Goal: Task Accomplishment & Management: Complete application form

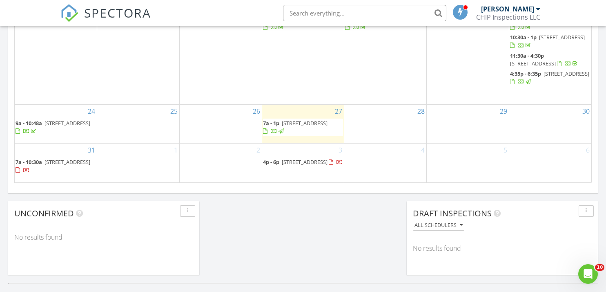
scroll to position [594, 0]
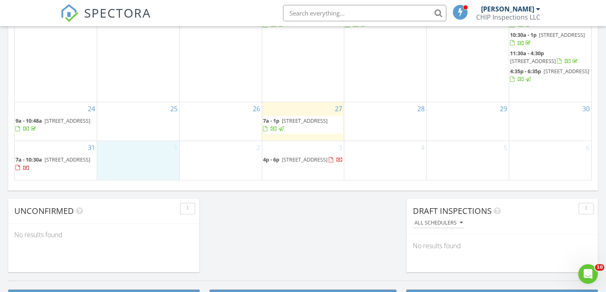
click at [133, 162] on div "1" at bounding box center [138, 160] width 82 height 38
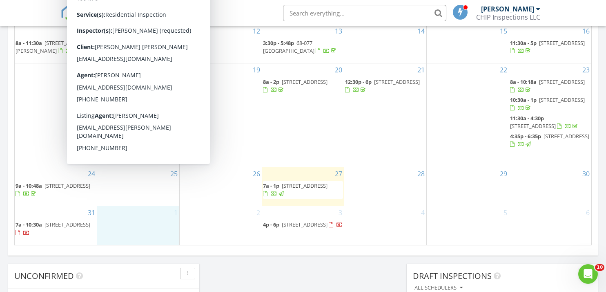
scroll to position [540, 0]
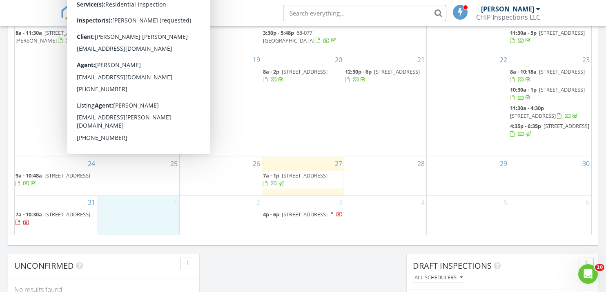
click at [565, 183] on div "30" at bounding box center [550, 176] width 82 height 39
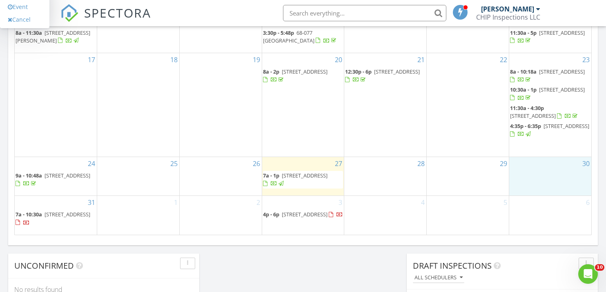
scroll to position [554, 0]
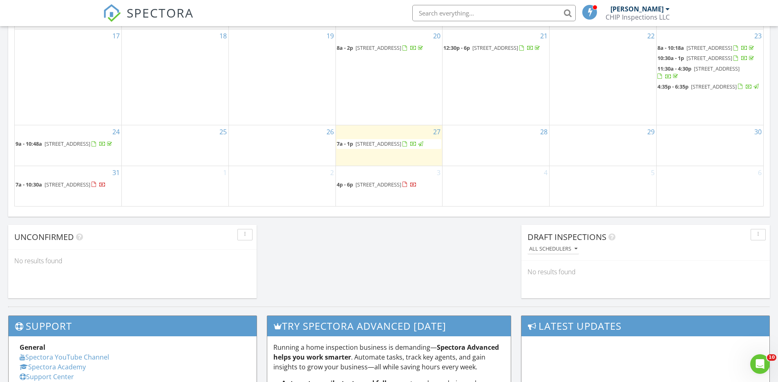
scroll to position [744, 778]
click at [730, 142] on div "30" at bounding box center [710, 145] width 107 height 40
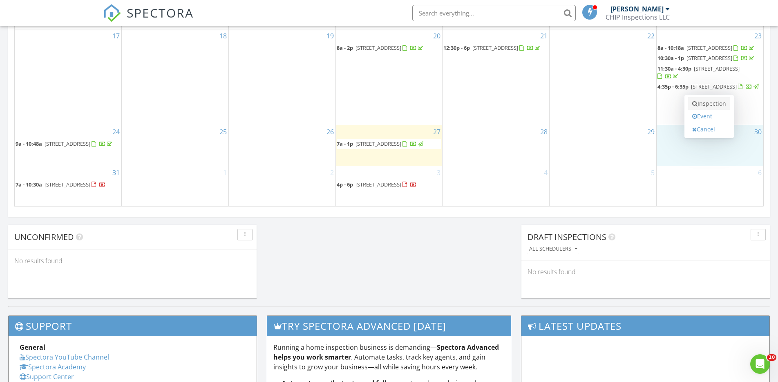
click at [718, 108] on link "Inspection" at bounding box center [709, 103] width 42 height 13
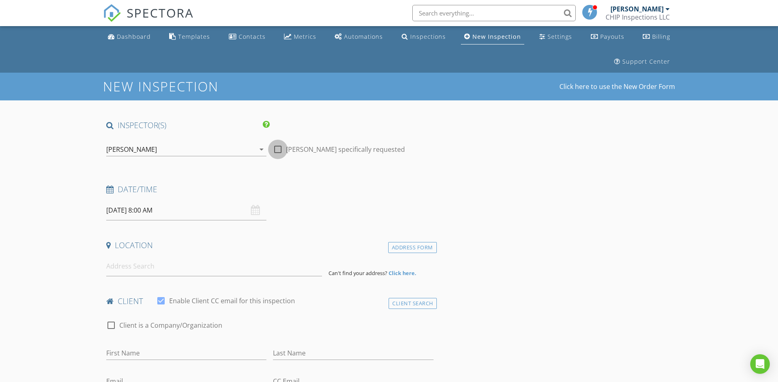
drag, startPoint x: 277, startPoint y: 144, endPoint x: 214, endPoint y: 210, distance: 91.3
click at [278, 145] on div at bounding box center [278, 150] width 14 height 14
checkbox input "true"
click at [114, 265] on input at bounding box center [214, 267] width 216 height 20
paste input "6215 Kawaihae Pl #B102, Honolulu 96825"
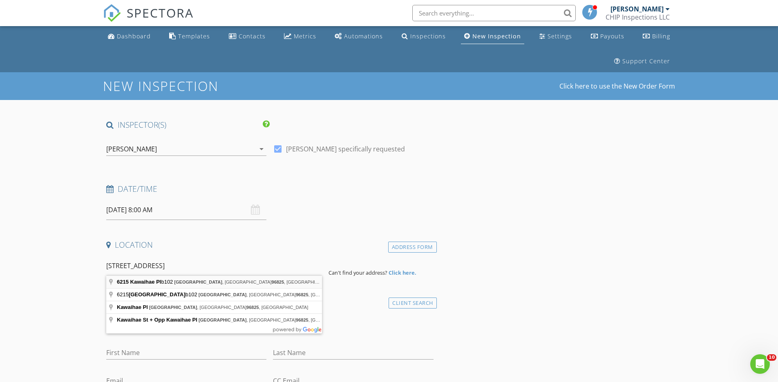
scroll to position [0, 0]
type input "6215 Kawaihae Pl b102, Honolulu, HI 96825, USA"
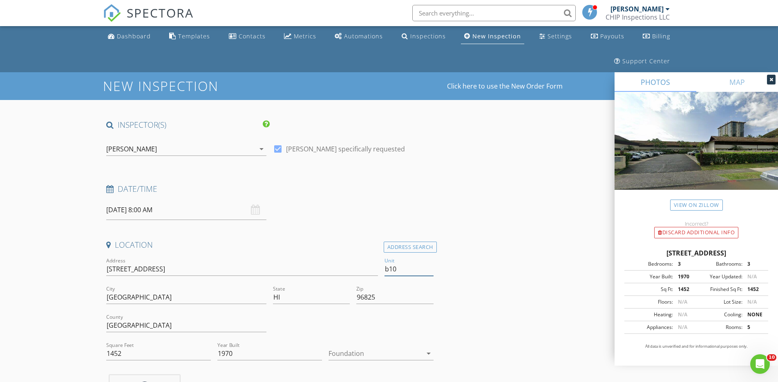
scroll to position [0, 0]
type input "b102"
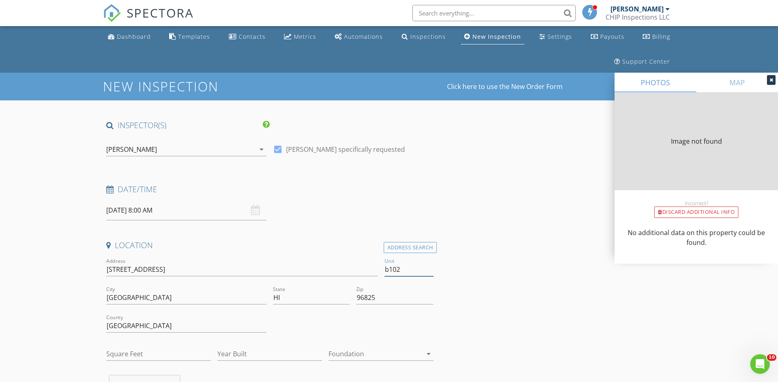
type input "1452"
type input "1970"
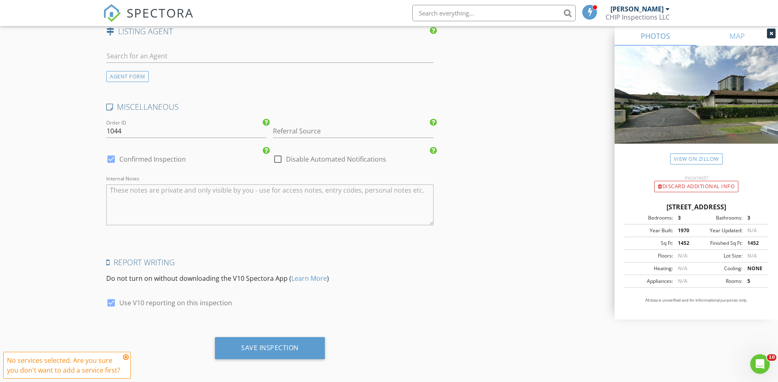
scroll to position [1093, 0]
type input "b102"
click at [166, 208] on textarea "Internal Notes" at bounding box center [269, 205] width 327 height 41
paste textarea "You can park in stall 13 or 14. Lockbox is on the unit door. Code is 3201."
type textarea "You can park in stall 13 or 14. Lockbox is on the unit door. Code is 3201."
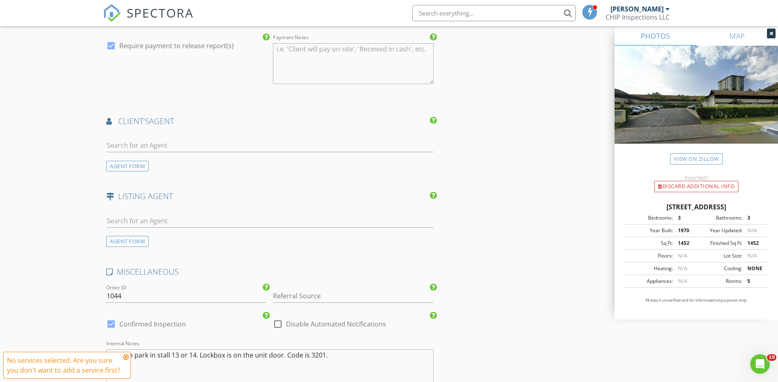
scroll to position [903, 0]
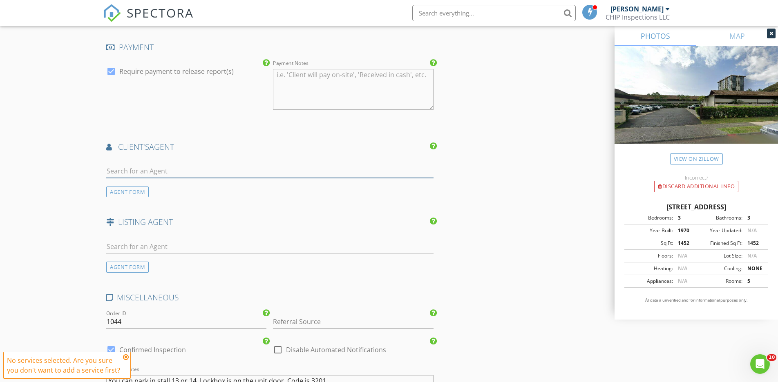
click at [138, 166] on input "text" at bounding box center [269, 171] width 327 height 13
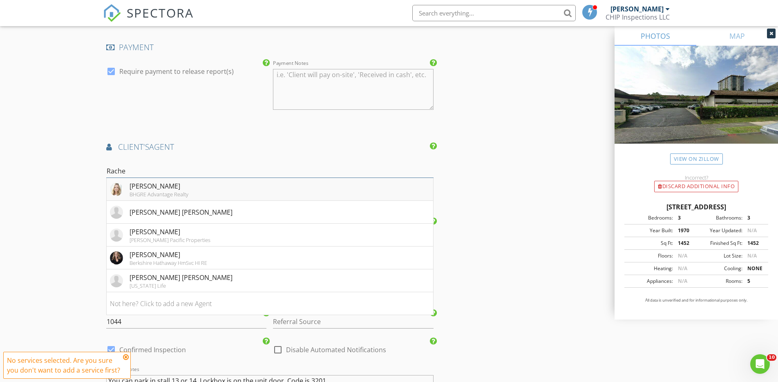
type input "Rache"
click at [154, 181] on div "Rachel Barnette" at bounding box center [159, 186] width 59 height 10
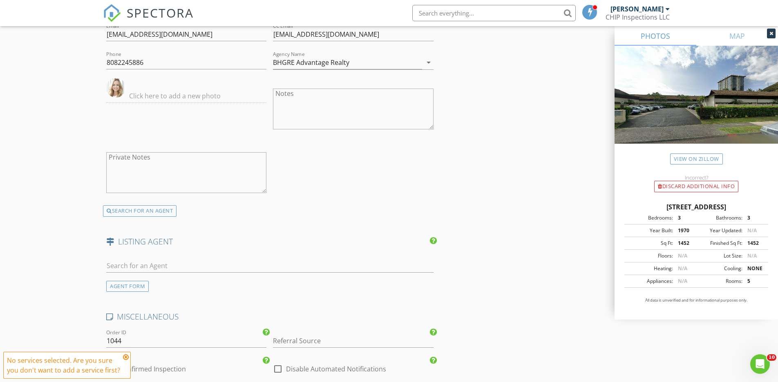
scroll to position [1105, 0]
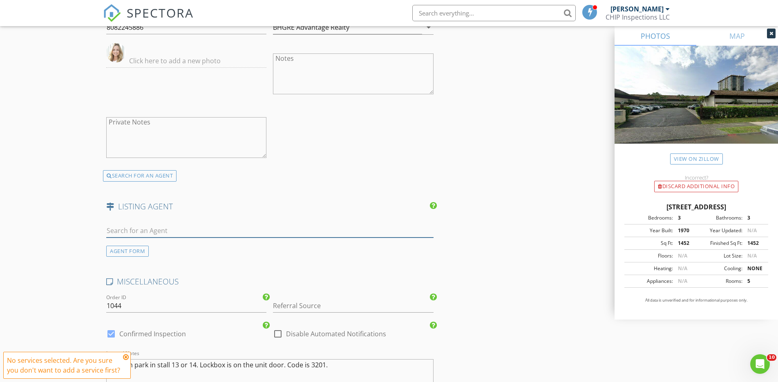
click at [151, 228] on input "text" at bounding box center [269, 230] width 327 height 13
click at [169, 226] on input "text" at bounding box center [269, 230] width 327 height 13
paste input "Caitlin Strickland"
type input "Caitlin Strickland"
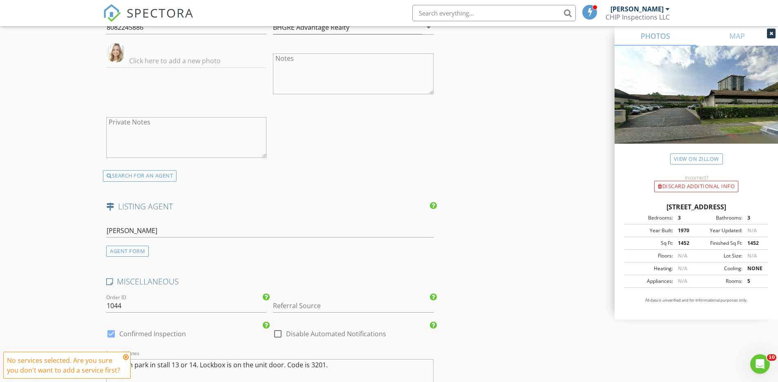
drag, startPoint x: 170, startPoint y: 255, endPoint x: 175, endPoint y: 258, distance: 6.5
click at [129, 251] on div "AGENT FORM" at bounding box center [127, 251] width 42 height 11
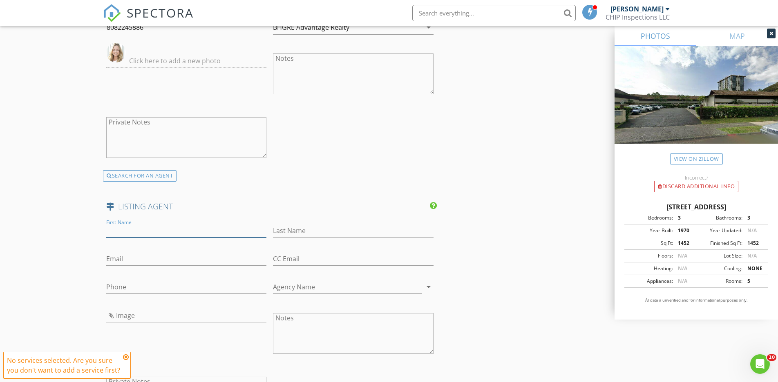
paste input "Caitlin Strickland"
type input "Caitlin Strickland"
click at [323, 230] on input "Last Name" at bounding box center [353, 230] width 160 height 13
paste input "Beth Yee"
type input "Beth Yee"
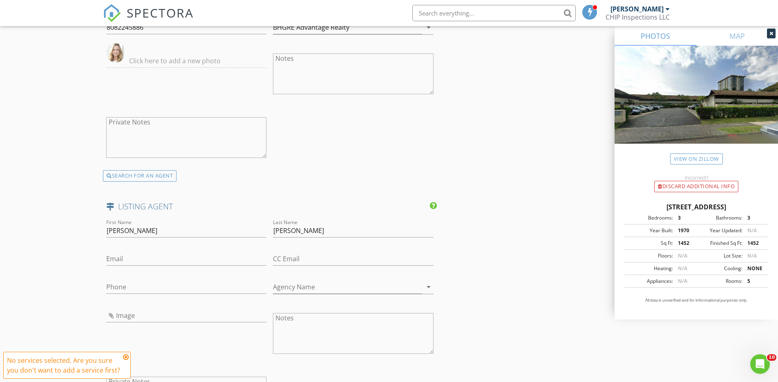
click at [261, 204] on h4 "LISTING AGENT" at bounding box center [269, 206] width 327 height 11
click at [326, 255] on input "CC Email" at bounding box center [353, 258] width 160 height 13
paste input "beth.yee@cbrealty.com"
type input "beth.yee@cbrealty.com"
click at [140, 248] on div "Email" at bounding box center [186, 261] width 160 height 27
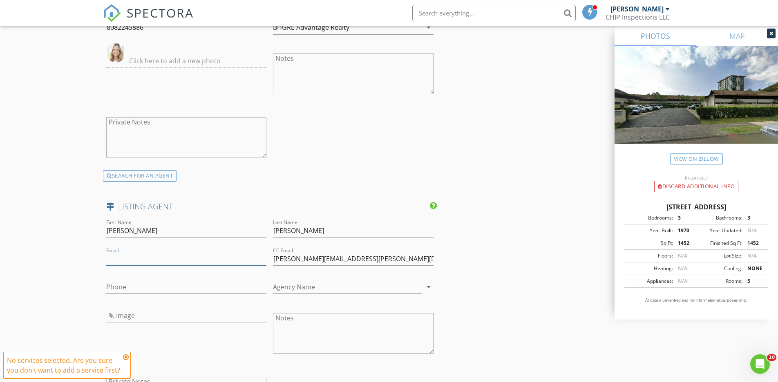
paste input "caitlin.strickland@cbrealty.com"
type input "caitlin.strickland@cbrealty.com"
drag, startPoint x: 65, startPoint y: 248, endPoint x: 142, endPoint y: 268, distance: 79.6
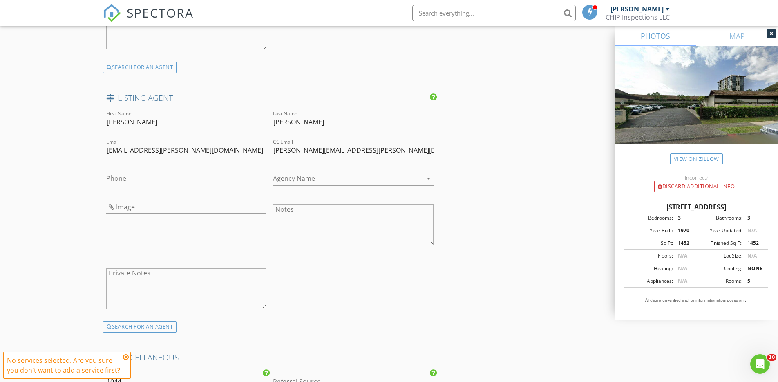
scroll to position [1224, 0]
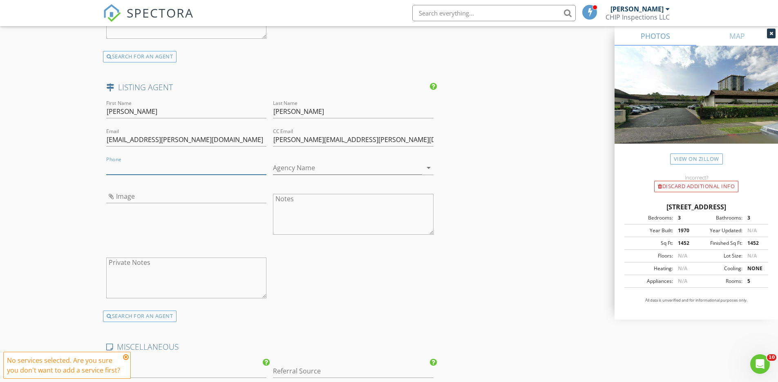
paste input "808-927-7477"
type input "808-927-7477"
click at [326, 202] on textarea "Notes" at bounding box center [353, 214] width 160 height 41
paste textarea "(808) 465-6168"
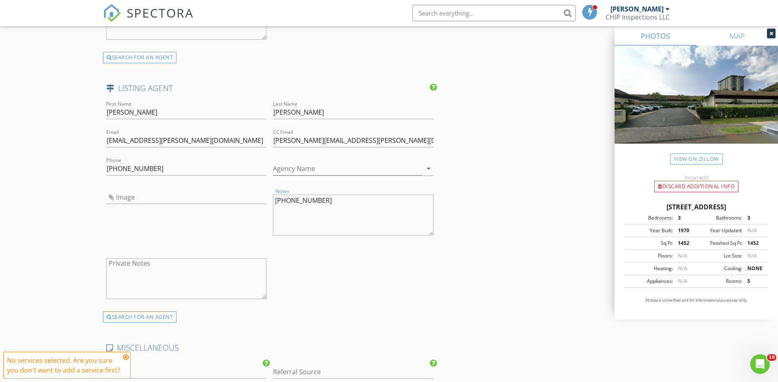
scroll to position [1223, 0]
type textarea "(808) 465-6168"
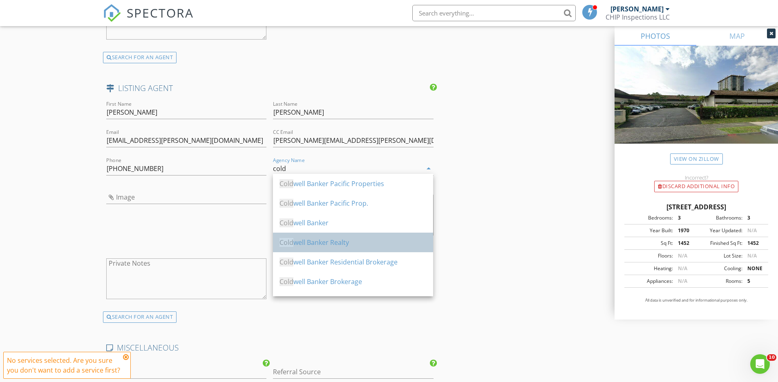
click at [343, 236] on div "Cold well Banker Realty" at bounding box center [352, 243] width 147 height 20
type input "Coldwell Banker Realty"
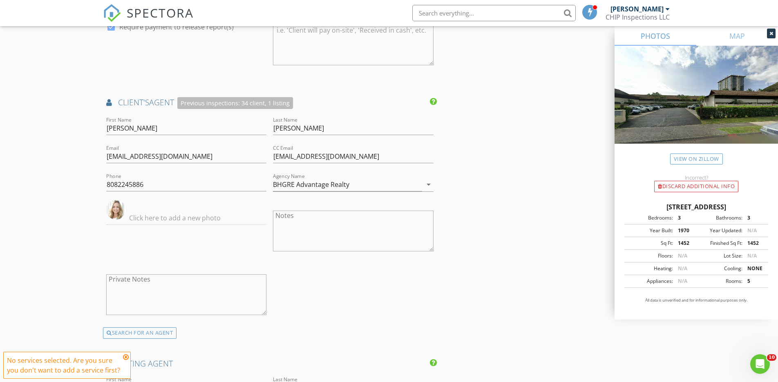
scroll to position [906, 0]
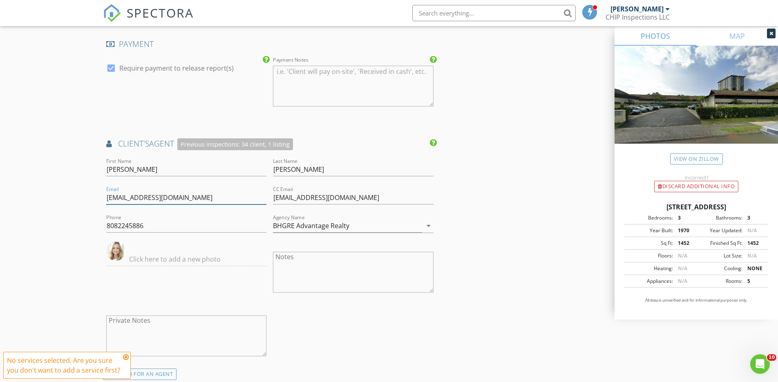
drag, startPoint x: 192, startPoint y: 195, endPoint x: 118, endPoint y: 194, distance: 73.9
click at [101, 195] on div "New Inspection Click here to use the New Order Form INSPECTOR(S) check_box Jed …" at bounding box center [389, 55] width 778 height 1777
paste input ".barnette@remax"
type input "rachel.barnette@remaxhawaii.com"
drag, startPoint x: 66, startPoint y: 159, endPoint x: 106, endPoint y: 169, distance: 41.2
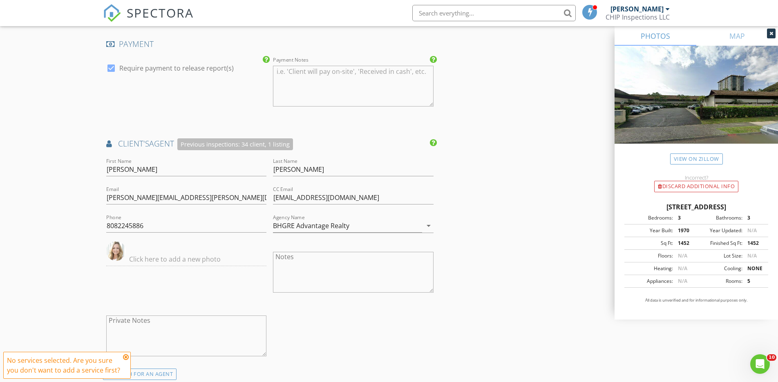
click at [66, 159] on div "New Inspection Click here to use the New Order Form INSPECTOR(S) check_box Jed …" at bounding box center [389, 55] width 778 height 1777
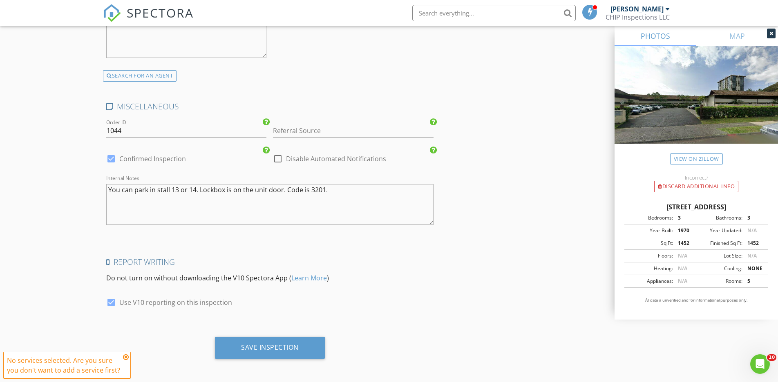
scroll to position [1464, 0]
click at [298, 133] on input "Referral Source" at bounding box center [353, 131] width 160 height 13
click at [294, 140] on div "agent referral" at bounding box center [352, 148] width 159 height 16
type input "agent referral"
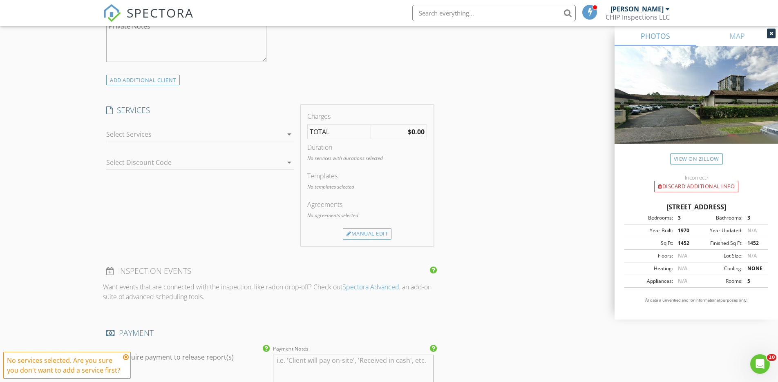
scroll to position [614, 0]
click at [288, 136] on icon "arrow_drop_down" at bounding box center [289, 137] width 10 height 10
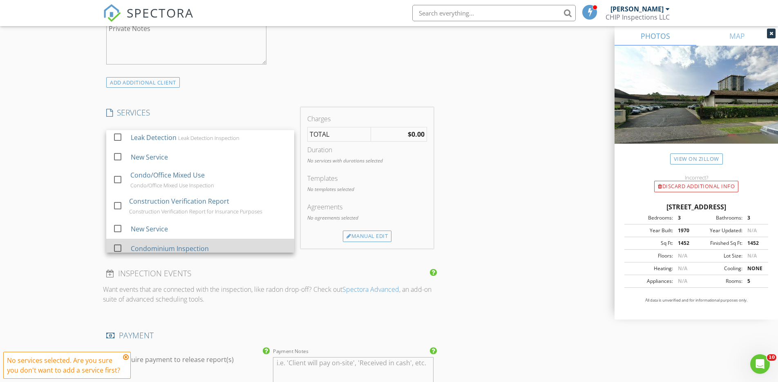
scroll to position [250, 0]
click at [180, 248] on div "Condominium Inspection" at bounding box center [209, 249] width 157 height 16
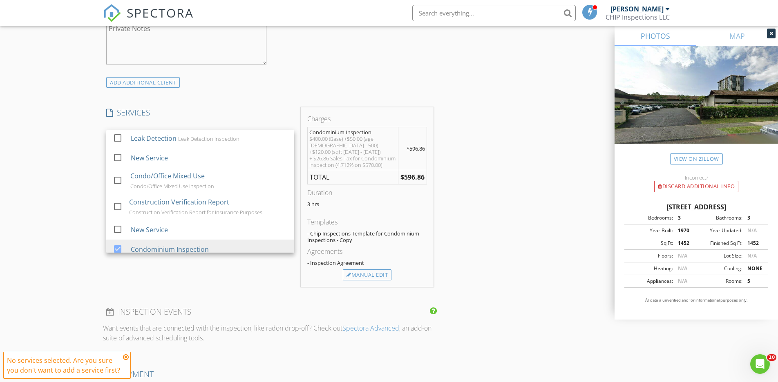
click at [251, 89] on div "INSPECTOR(S) check_box Jed Munden PRIMARY Jed Munden arrow_drop_down check_box …" at bounding box center [270, 356] width 334 height 1701
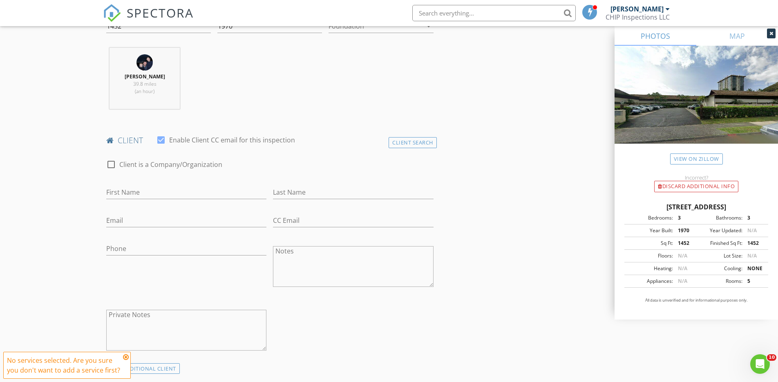
scroll to position [324, 0]
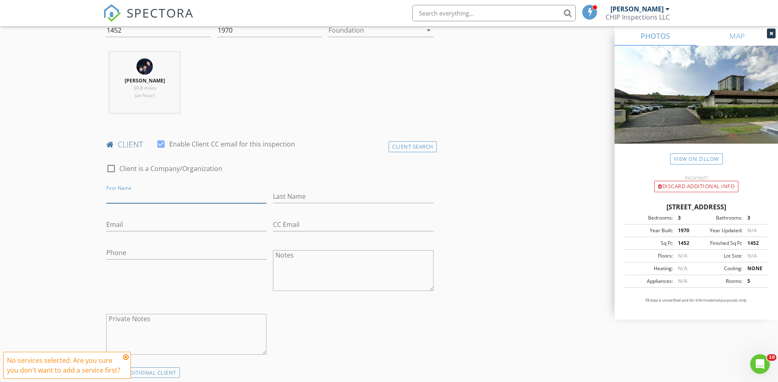
paste input "Chad Wolschlager: finishingtouch101@yahoo.com Theresa"
drag, startPoint x: 229, startPoint y: 197, endPoint x: 163, endPoint y: 197, distance: 66.2
click at [163, 197] on input "Chad Wolschlager: finishingtouch101@yahoo.com Theresa" at bounding box center [186, 196] width 160 height 13
type input "Chad Wolschlager: Theresa"
paste input "finishingtouch101@yahoo.com"
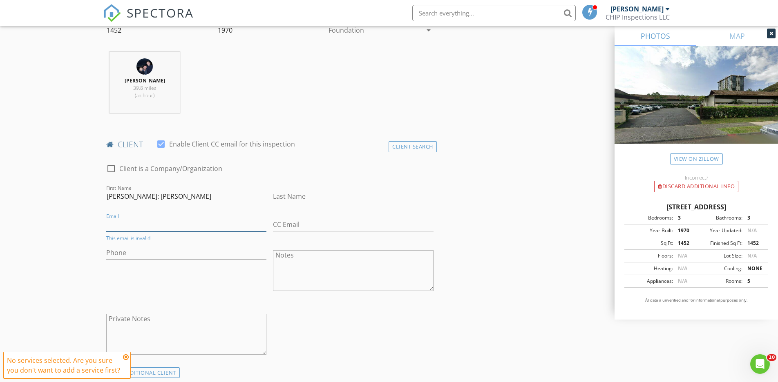
type input "finishingtouch101@yahoo.com"
drag, startPoint x: 124, startPoint y: 196, endPoint x: 163, endPoint y: 196, distance: 38.4
click at [163, 196] on input "Chad Wolschlager: Theresa" at bounding box center [186, 196] width 160 height 13
type input "Chad Theresa"
paste input "Wolschlager:"
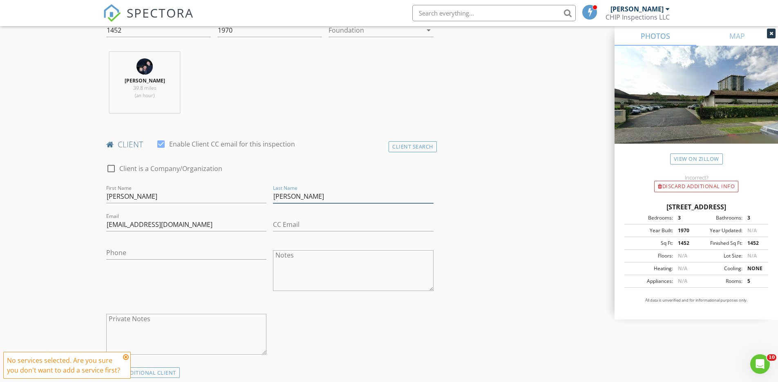
type input "Wolschlager"
click at [125, 197] on input "Chad Theresa" at bounding box center [186, 196] width 160 height 13
click at [125, 196] on input "Chad and Theresa" at bounding box center [186, 196] width 160 height 13
type input "Chad and Theresa"
drag, startPoint x: 293, startPoint y: 218, endPoint x: 307, endPoint y: 224, distance: 15.0
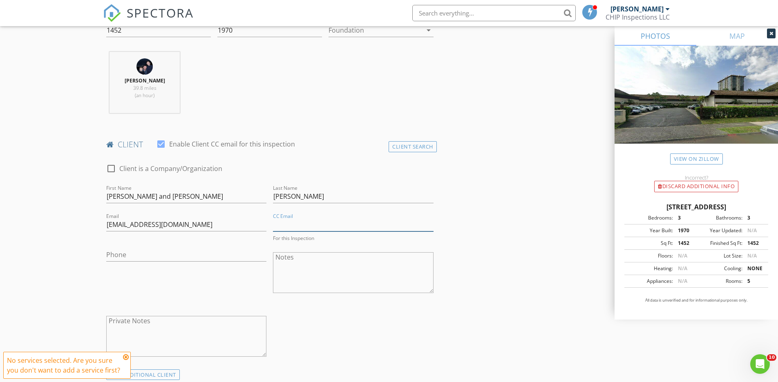
click at [307, 224] on input "CC Email" at bounding box center [353, 224] width 160 height 13
paste input "mailto:finishingtouch05@yahoo.com"
click at [294, 224] on input "mailto:finishingtouch05@yahoo.com" at bounding box center [353, 224] width 160 height 13
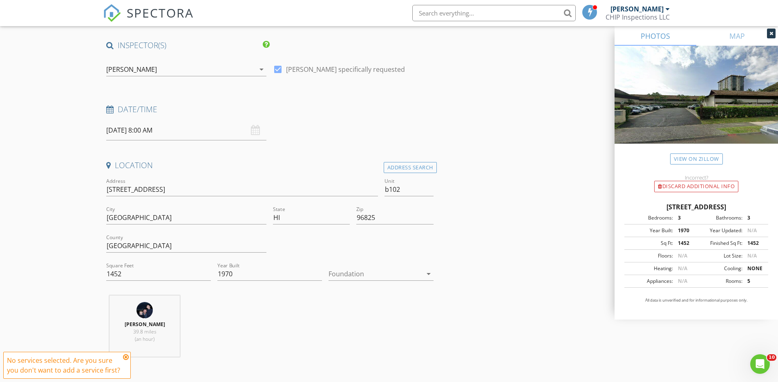
scroll to position [47, 0]
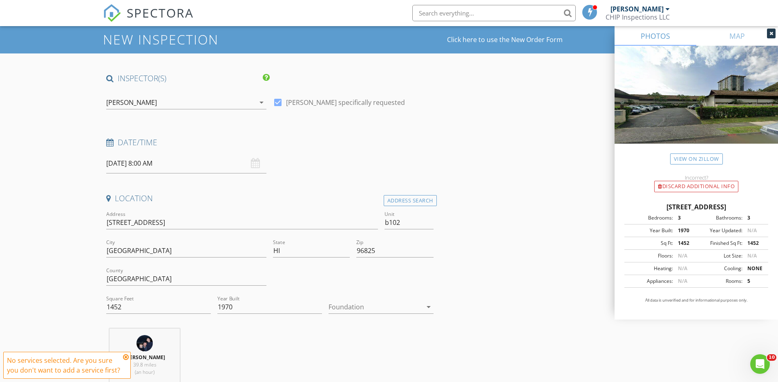
type input "finishingtouch05@yahoo.com"
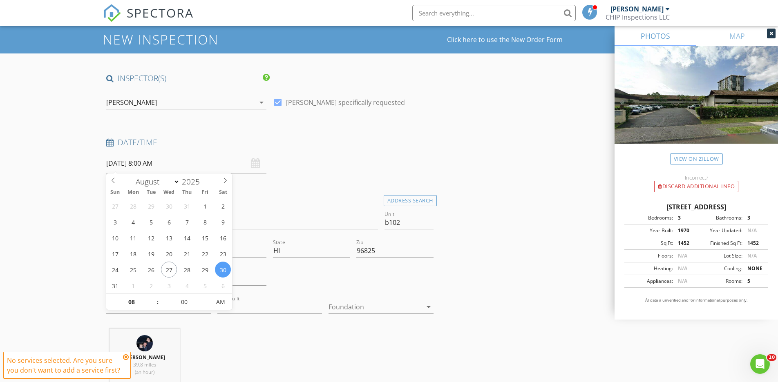
click at [249, 162] on input "08/30/2025 8:00 AM" at bounding box center [186, 164] width 160 height 20
click at [310, 161] on div "Date/Time 08/30/2025 8:00 AM" at bounding box center [270, 155] width 334 height 36
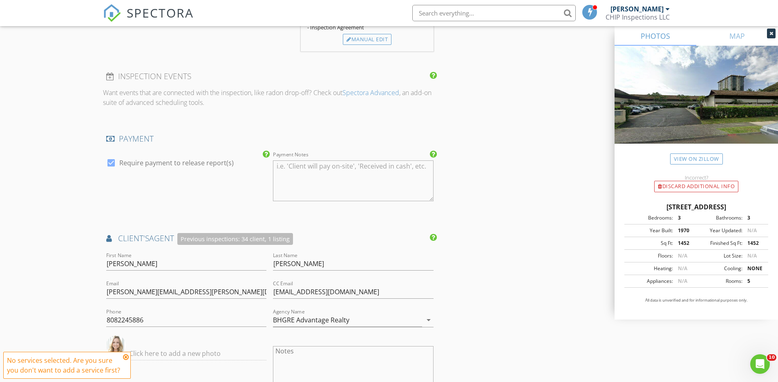
scroll to position [849, 0]
click at [126, 357] on icon at bounding box center [126, 357] width 6 height 7
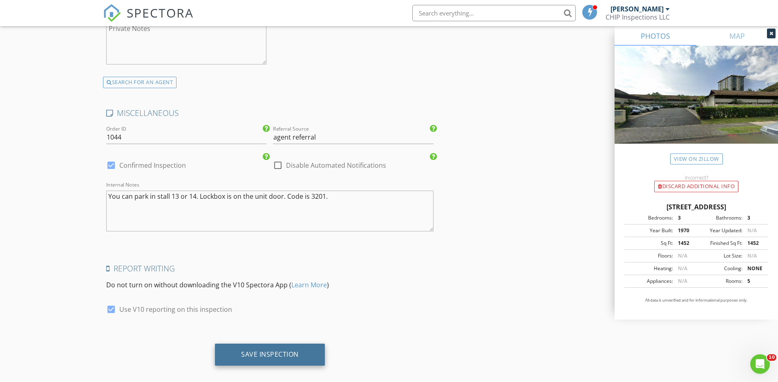
scroll to position [1496, 0]
click at [277, 351] on div "Save Inspection" at bounding box center [270, 355] width 58 height 8
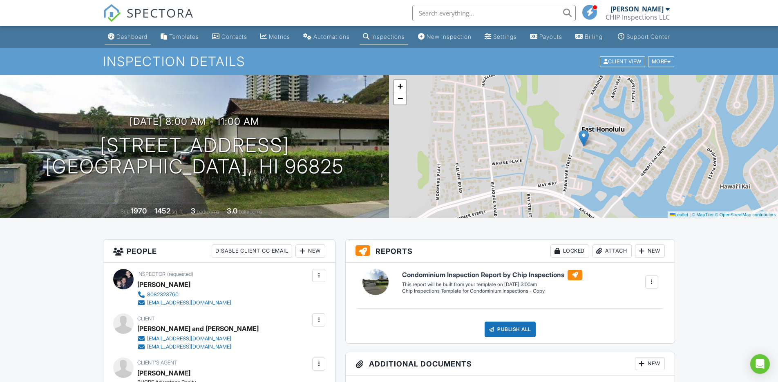
click at [128, 38] on div "Dashboard" at bounding box center [131, 36] width 31 height 7
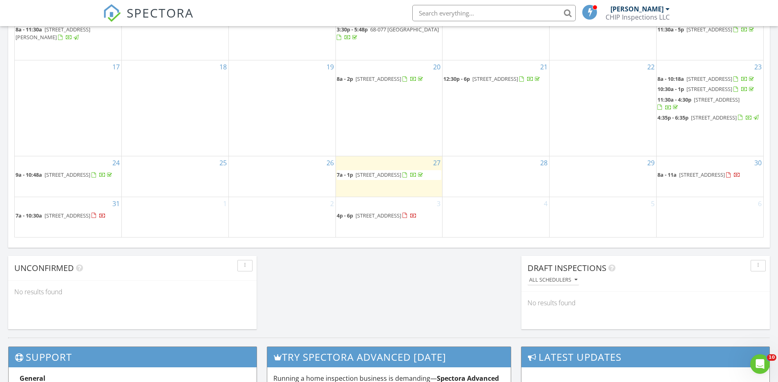
scroll to position [572, 0]
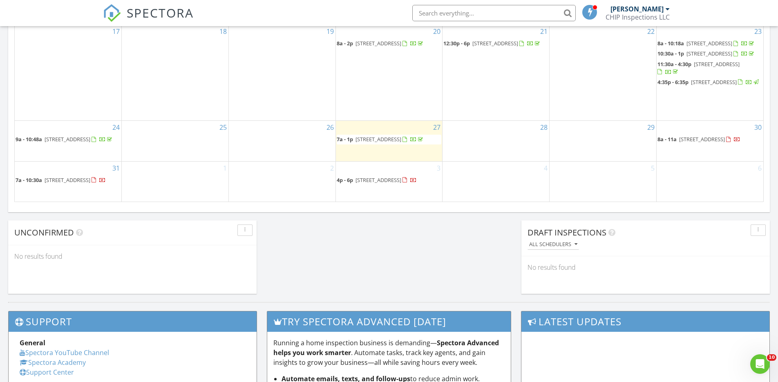
click at [677, 159] on div "30 8a - 11a 6215 Kawaihae Pl b102, Honolulu 96825" at bounding box center [710, 141] width 107 height 40
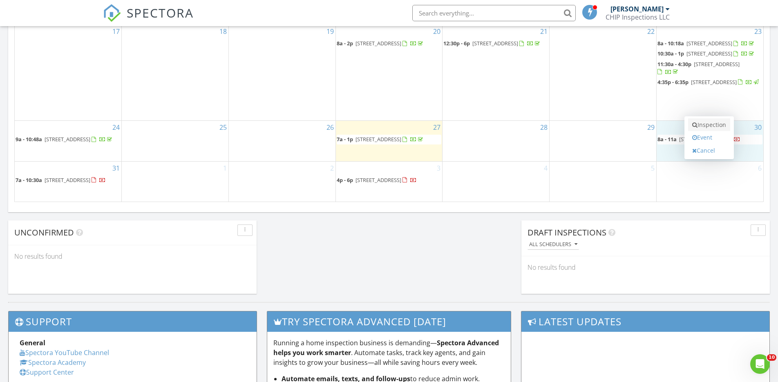
click at [706, 126] on link "Inspection" at bounding box center [709, 124] width 42 height 13
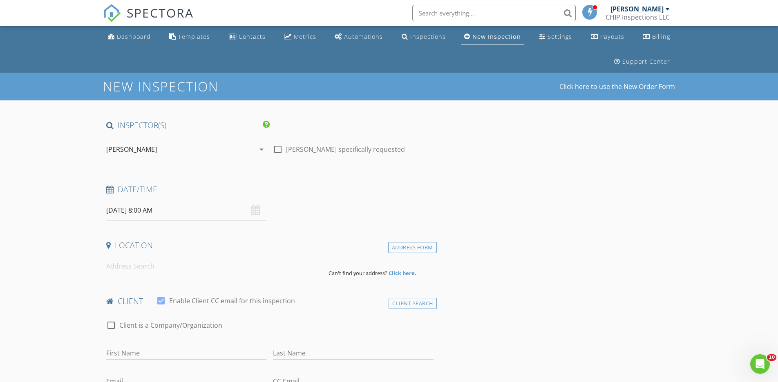
click at [275, 147] on div at bounding box center [278, 150] width 14 height 14
checkbox input "true"
click at [142, 268] on input at bounding box center [214, 267] width 216 height 20
paste input "91-1364 Keoneula Blvd. #1206"
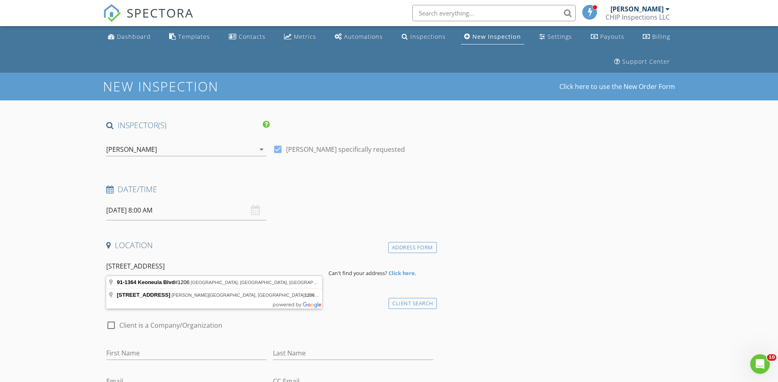
type input "91-1364 Keoneula Blvd. #1206"
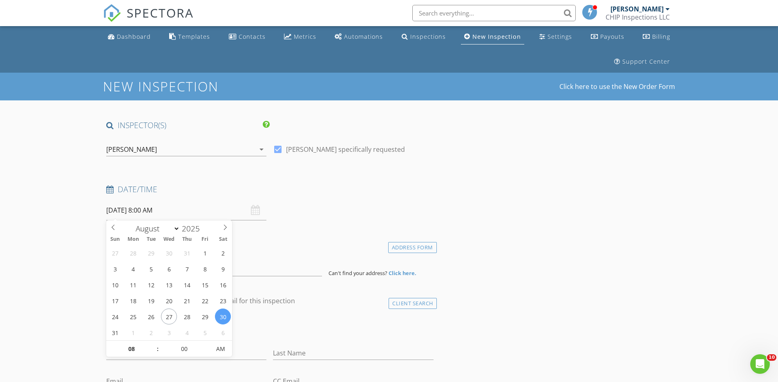
drag, startPoint x: 201, startPoint y: 214, endPoint x: 192, endPoint y: 214, distance: 8.6
click at [201, 214] on input "08/30/2025 8:00 AM" at bounding box center [186, 211] width 160 height 20
type input "09"
type input "08/30/2025 9:00 AM"
click at [156, 346] on span at bounding box center [154, 345] width 6 height 8
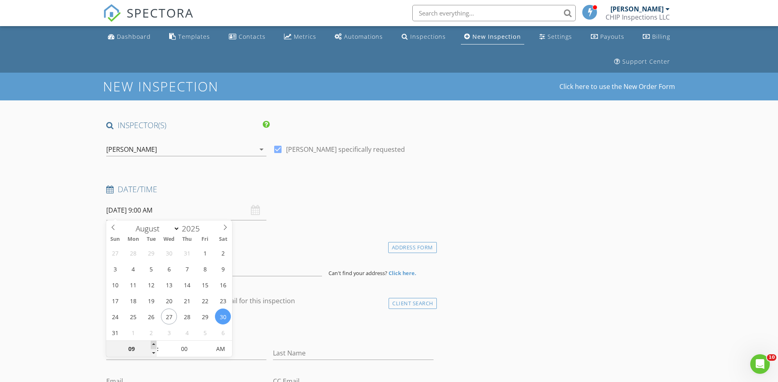
type input "10"
type input "08/30/2025 10:00 AM"
click at [156, 346] on span at bounding box center [154, 345] width 6 height 8
type input "11"
type input "08/30/2025 11:00 AM"
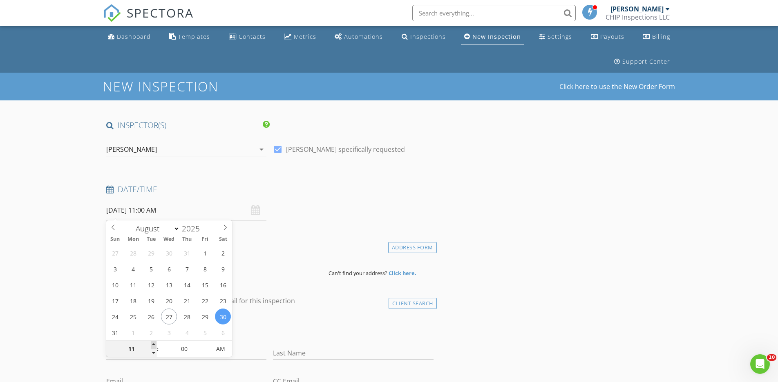
click at [155, 346] on span at bounding box center [154, 345] width 6 height 8
type input "12"
type input "08/30/2025 12:00 PM"
click at [155, 346] on span at bounding box center [154, 345] width 6 height 8
type input "01"
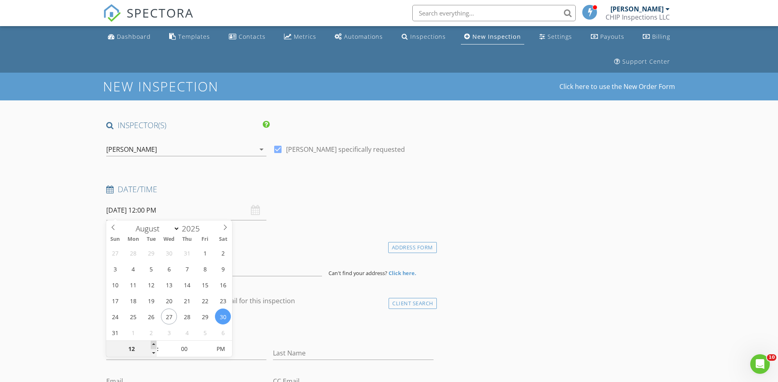
type input "08/30/2025 1:00 PM"
click at [156, 345] on span at bounding box center [154, 345] width 6 height 8
type input "02"
type input "08/30/2025 2:00 PM"
click at [156, 345] on span at bounding box center [154, 345] width 6 height 8
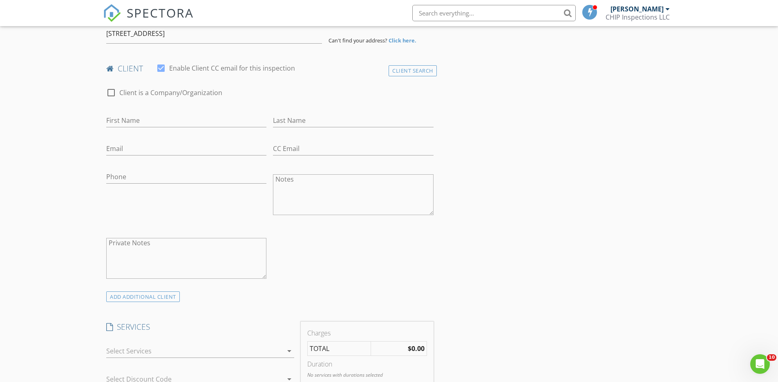
scroll to position [246, 0]
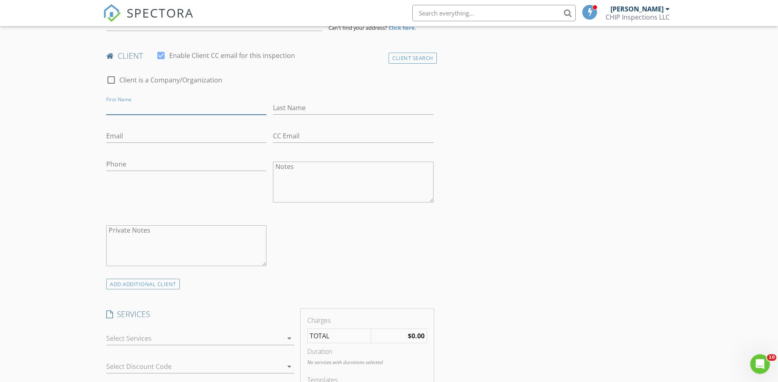
paste input "Joey Leh"
type input "Joey Leh"
paste input "Quan Luong :"
type input "Quan Luong"
paste input "mailto:joeyleh@gmail.com"
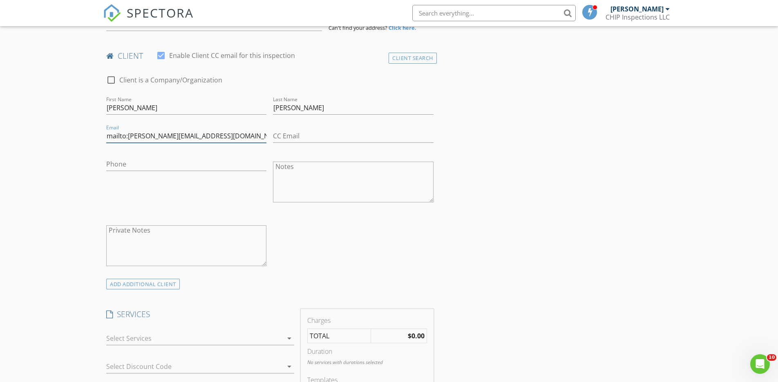
drag, startPoint x: 121, startPoint y: 135, endPoint x: 83, endPoint y: 135, distance: 37.2
type input "joeyleh@gmail.com"
click at [349, 143] on div "CC Email" at bounding box center [353, 141] width 160 height 22
paste input "mailto:Quan.A.luong@gmail.com"
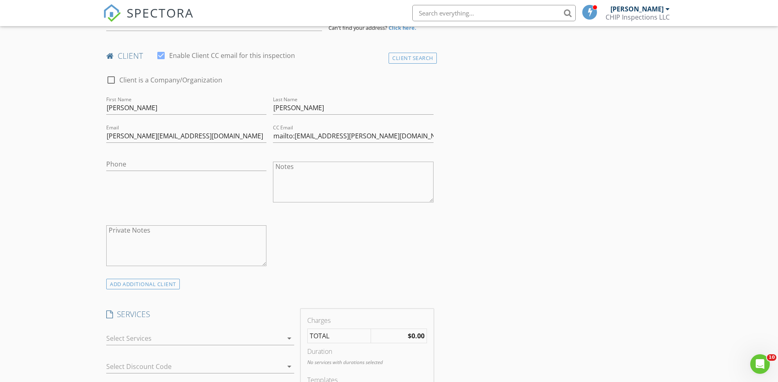
drag, startPoint x: 500, startPoint y: 180, endPoint x: 303, endPoint y: 177, distance: 196.5
drag, startPoint x: 295, startPoint y: 136, endPoint x: 265, endPoint y: 135, distance: 29.4
click at [265, 135] on div "check_box_outline_blank Client is a Company/Organization First Name Joey Leh La…" at bounding box center [270, 174] width 334 height 214
drag, startPoint x: 297, startPoint y: 136, endPoint x: 286, endPoint y: 136, distance: 11.4
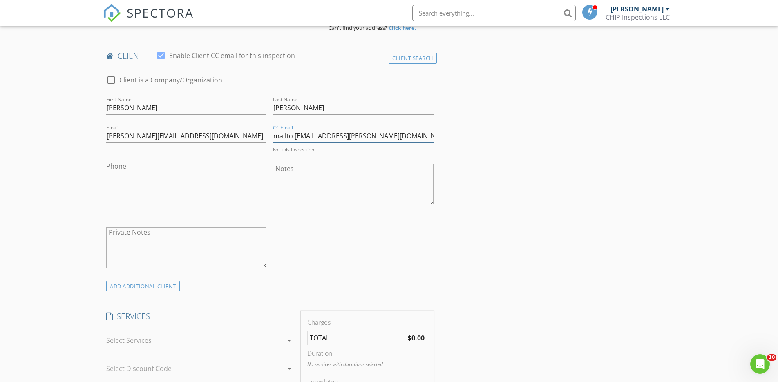
click at [286, 136] on input "mailto:Quan.A.luong@gmail.com" at bounding box center [353, 136] width 160 height 13
click at [293, 136] on input "mailto:Quan.A.luong@gmail.com" at bounding box center [353, 136] width 160 height 13
drag, startPoint x: 295, startPoint y: 136, endPoint x: 275, endPoint y: 135, distance: 19.6
click at [275, 135] on input "mailto:Quan.A.luong@gmail.com" at bounding box center [353, 136] width 160 height 13
type input "Quan.A.luong@gmail.com"
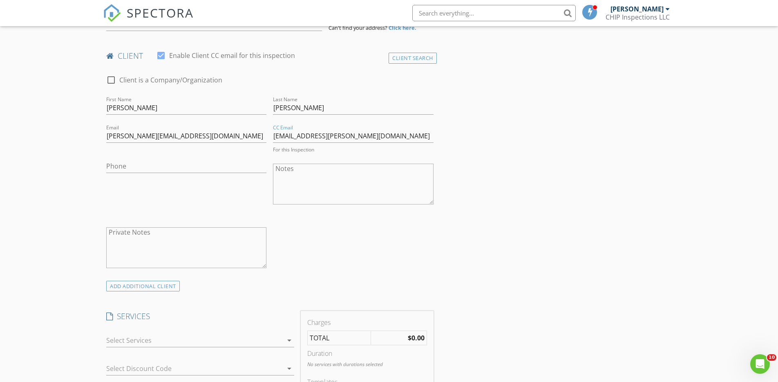
drag, startPoint x: 325, startPoint y: 261, endPoint x: 318, endPoint y: 260, distance: 6.7
click at [324, 260] on div "check_box_outline_blank Client is a Company/Organization First Name Joey Leh La…" at bounding box center [270, 174] width 334 height 214
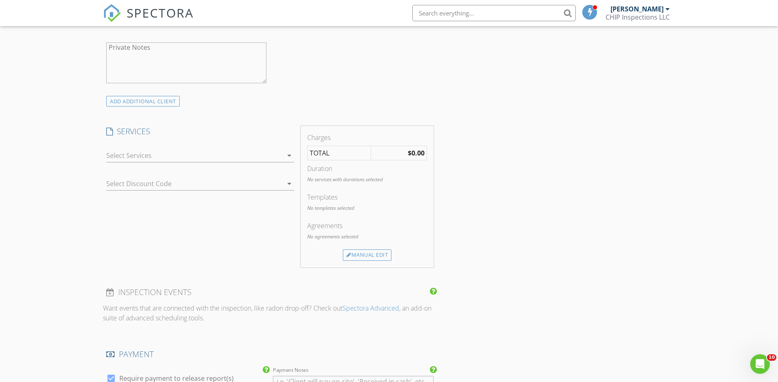
scroll to position [430, 0]
click at [286, 152] on icon "arrow_drop_down" at bounding box center [289, 155] width 10 height 10
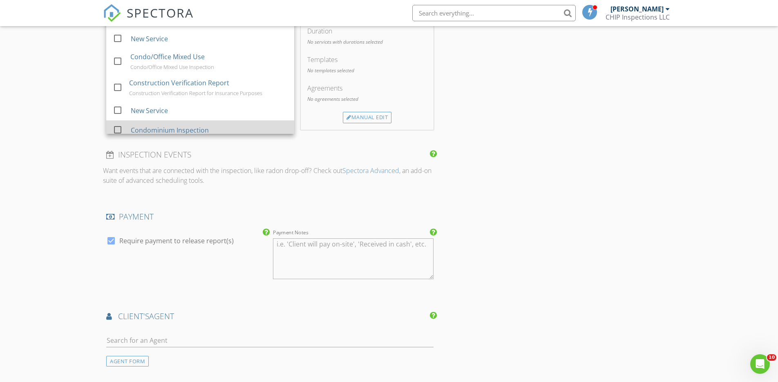
scroll to position [250, 0]
click at [116, 123] on div at bounding box center [118, 130] width 14 height 14
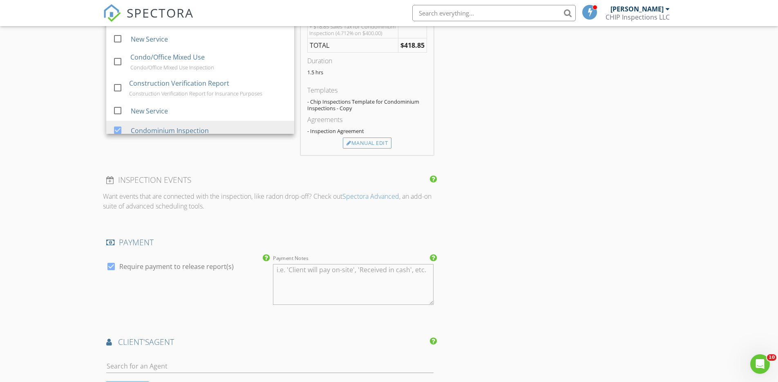
click at [83, 125] on div "New Inspection Click here to use the New Order Form INSPECTOR(S) check_box Jed …" at bounding box center [389, 139] width 778 height 1264
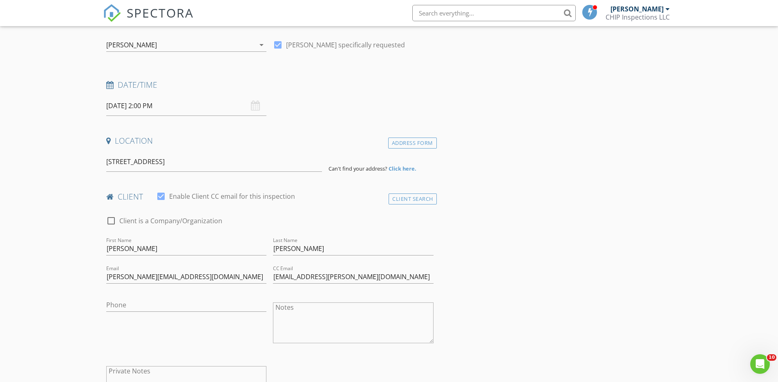
scroll to position [89, 0]
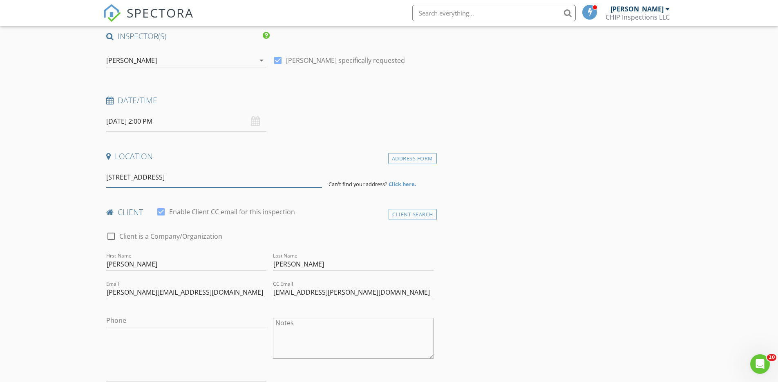
click at [241, 175] on input "91-1364 Keoneula Blvd. #1206" at bounding box center [214, 177] width 216 height 20
type input "91-1364 Keoneula Blvd #1206, Ewa Beach, HI, USA"
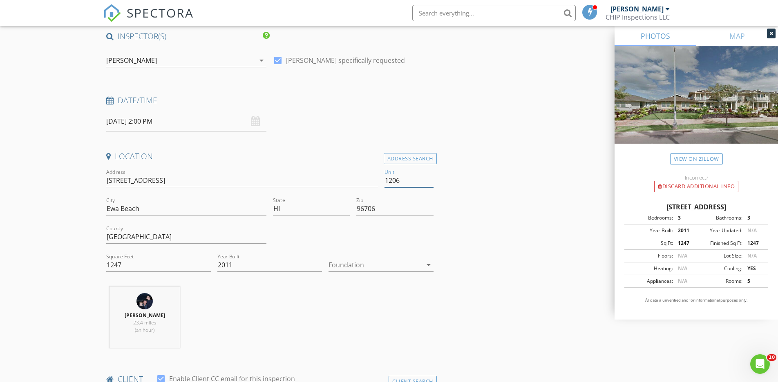
type input "1206"
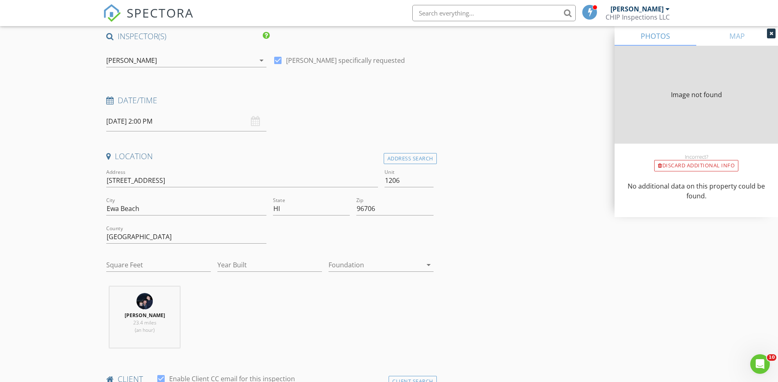
type input "1101"
type input "2011"
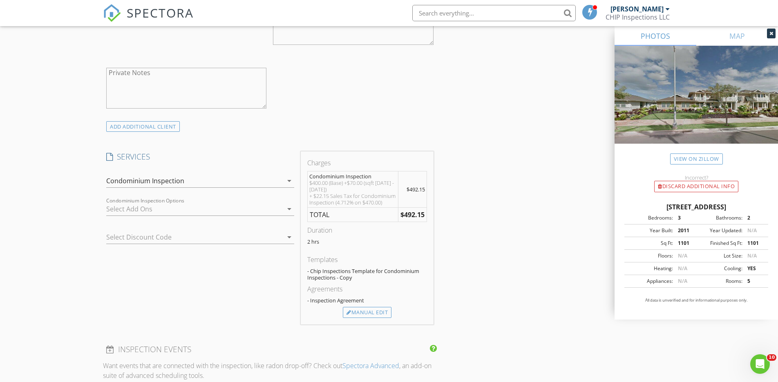
scroll to position [576, 0]
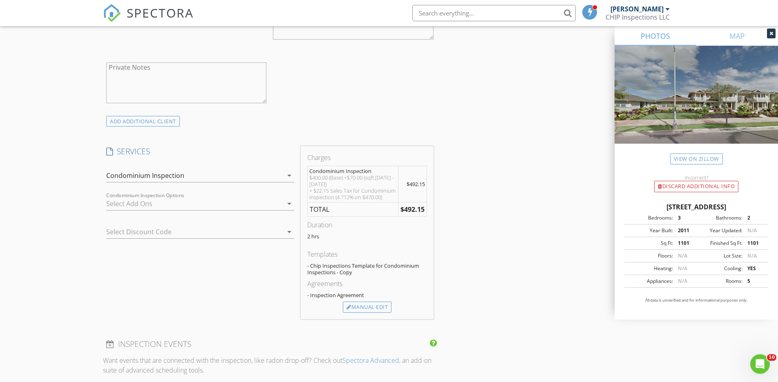
click at [290, 175] on icon "arrow_drop_down" at bounding box center [289, 176] width 10 height 10
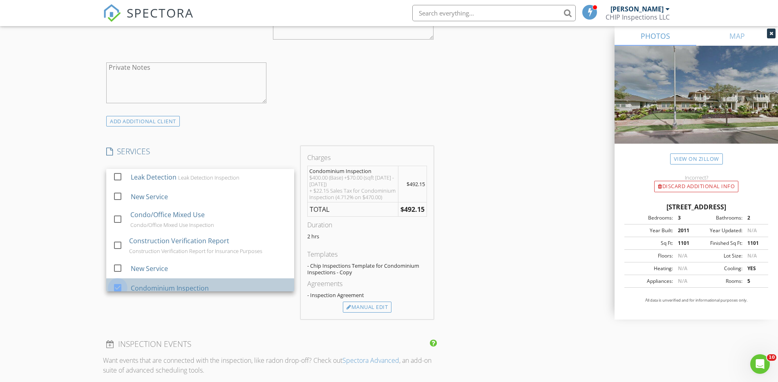
click at [118, 281] on div at bounding box center [118, 288] width 14 height 14
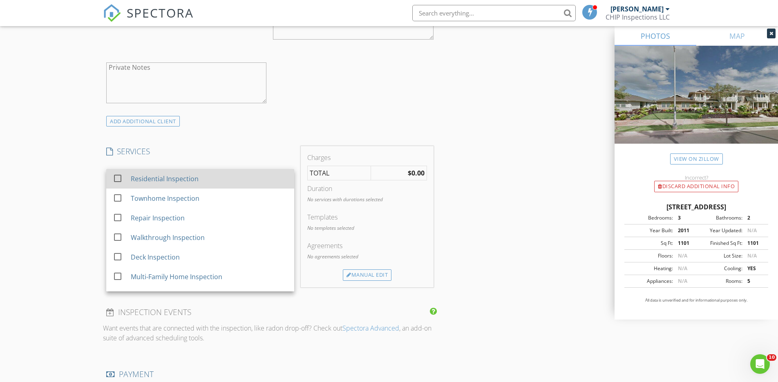
scroll to position [0, 0]
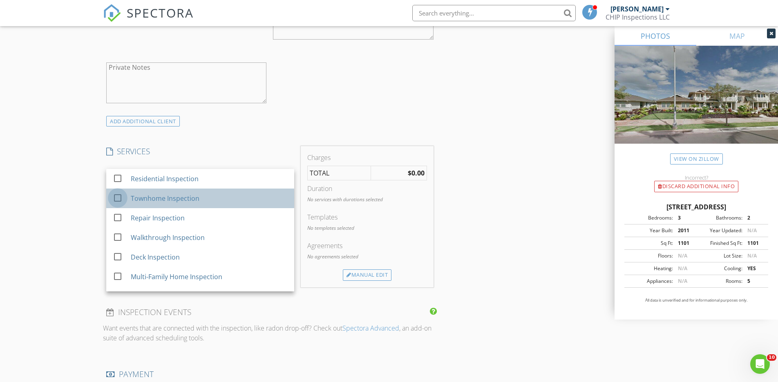
click at [122, 195] on div at bounding box center [118, 198] width 14 height 14
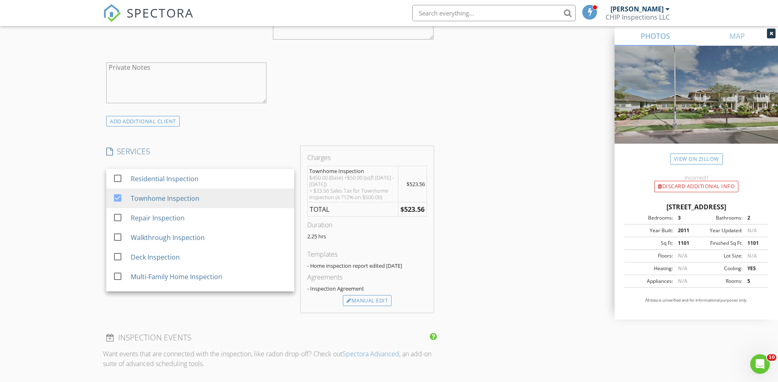
click at [237, 143] on div "INSPECTOR(S) check_box Jed Munden PRIMARY Jed Munden arrow_drop_down check_box …" at bounding box center [270, 202] width 334 height 1317
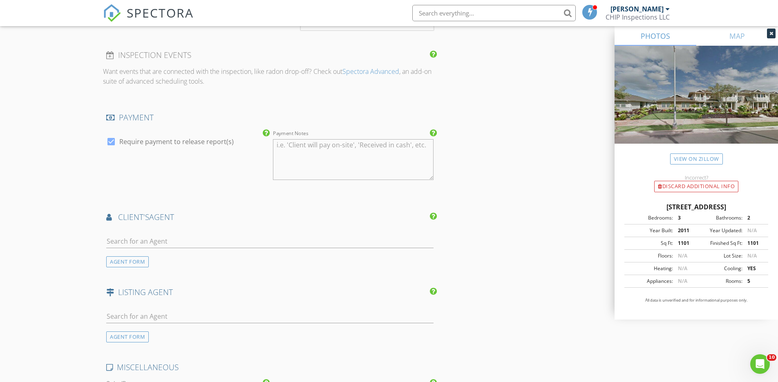
scroll to position [864, 0]
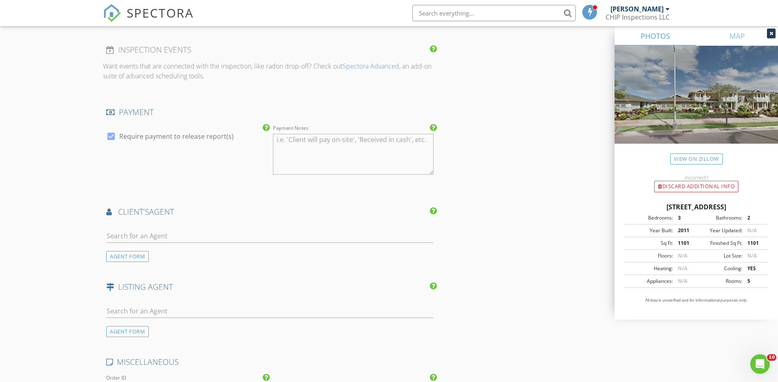
click at [120, 227] on div at bounding box center [269, 238] width 327 height 27
click at [120, 231] on input "text" at bounding box center [269, 236] width 327 height 13
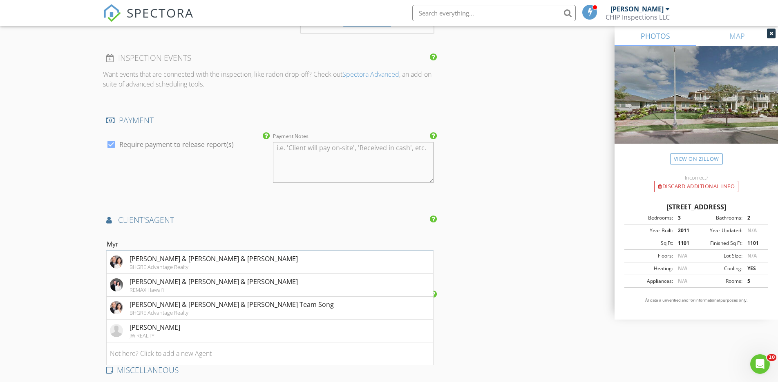
scroll to position [856, 0]
type input "Myron"
click at [137, 286] on div "REMAX Hawai‘i" at bounding box center [214, 289] width 168 height 7
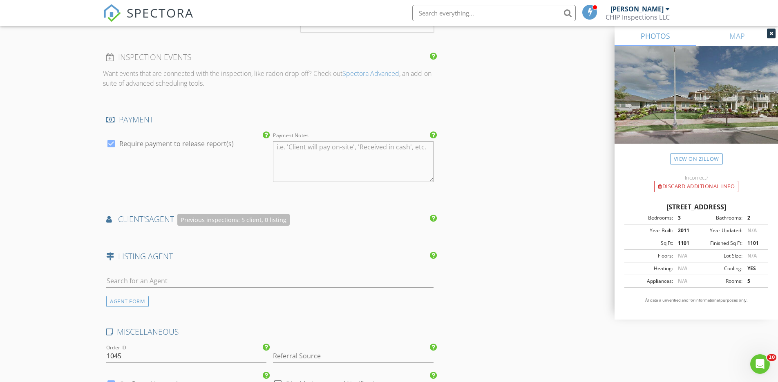
type textarea "Myron Kiriu (cell: 864-9000). Sherrie(808) 255-7739 Hunter(808) 741 - 0987"
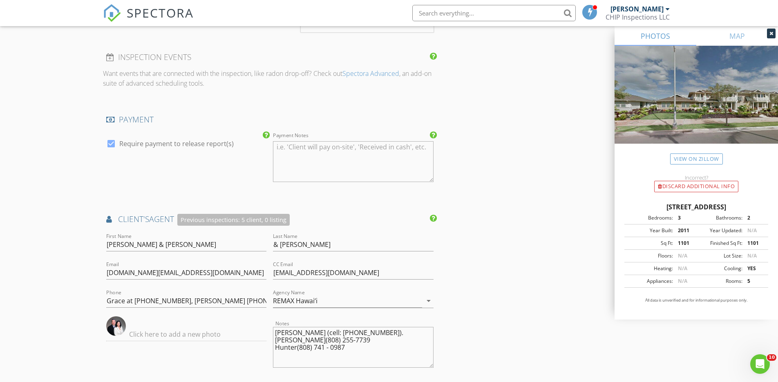
click at [74, 284] on div "New Inspection Click here to use the New Order Form INSPECTOR(S) check_box Jed …" at bounding box center [389, 25] width 778 height 1618
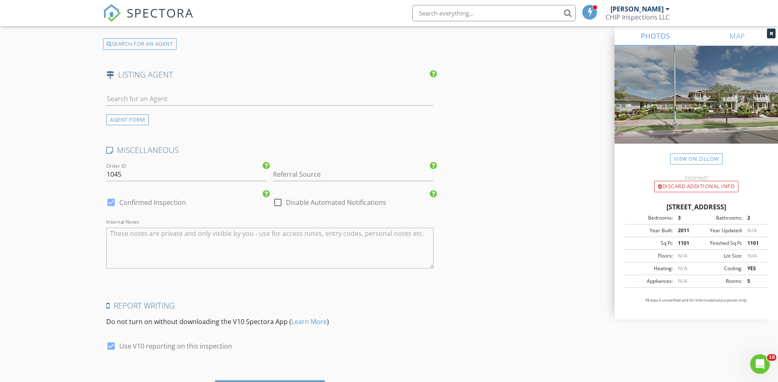
scroll to position [1265, 0]
click at [299, 173] on input "Referral Source" at bounding box center [353, 171] width 160 height 13
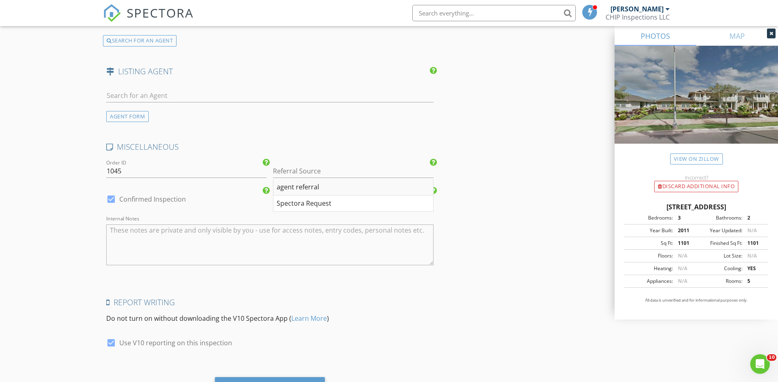
click at [300, 179] on div "agent referral" at bounding box center [352, 187] width 159 height 16
type input "agent referral"
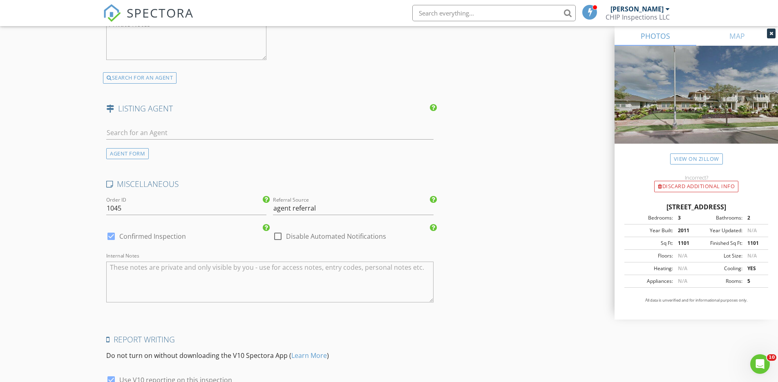
scroll to position [1219, 0]
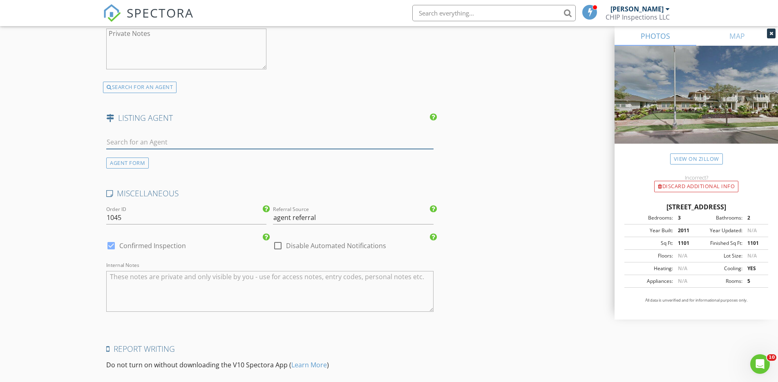
click at [153, 142] on input "text" at bounding box center [269, 142] width 327 height 13
paste input "Corinda S Wong"
type input "Corinda S Wong"
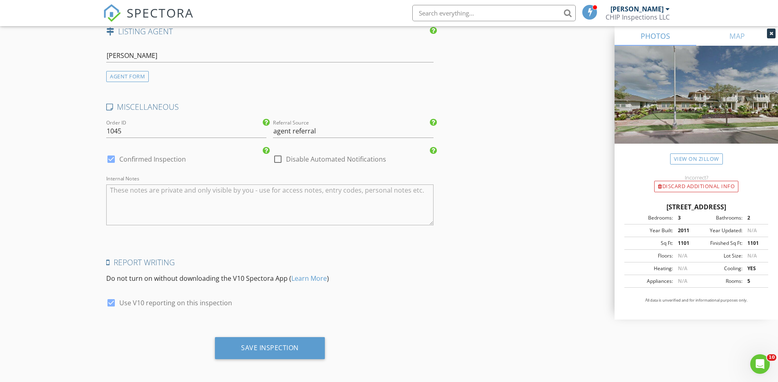
scroll to position [1305, 0]
drag, startPoint x: 274, startPoint y: 344, endPoint x: 428, endPoint y: 322, distance: 155.1
click at [228, 347] on div "Save Inspection" at bounding box center [270, 349] width 110 height 22
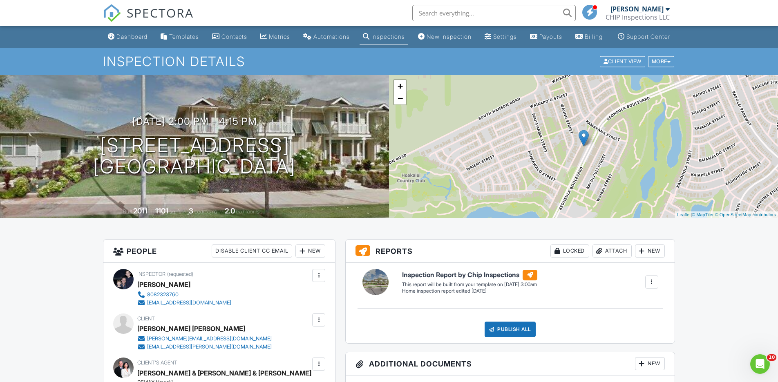
click at [130, 38] on div "Dashboard" at bounding box center [131, 36] width 31 height 7
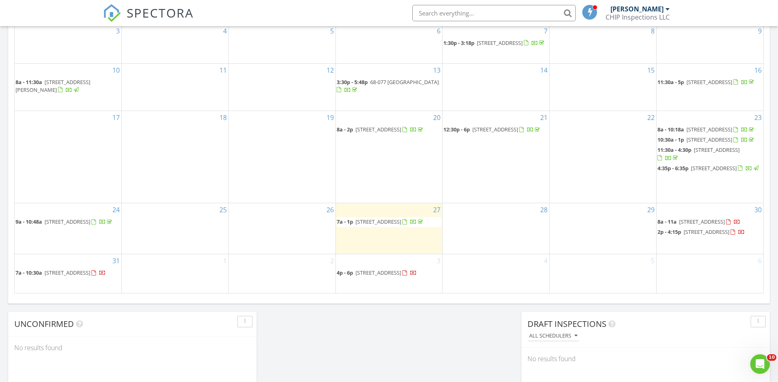
scroll to position [482, 0]
click at [167, 270] on div "1" at bounding box center [175, 273] width 107 height 39
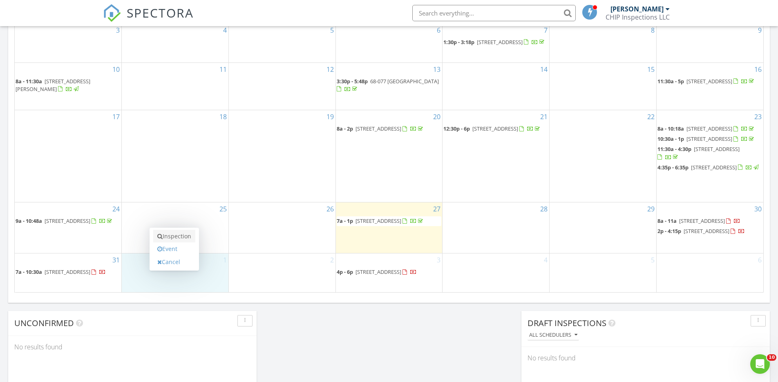
click at [190, 236] on link "Inspection" at bounding box center [174, 236] width 42 height 13
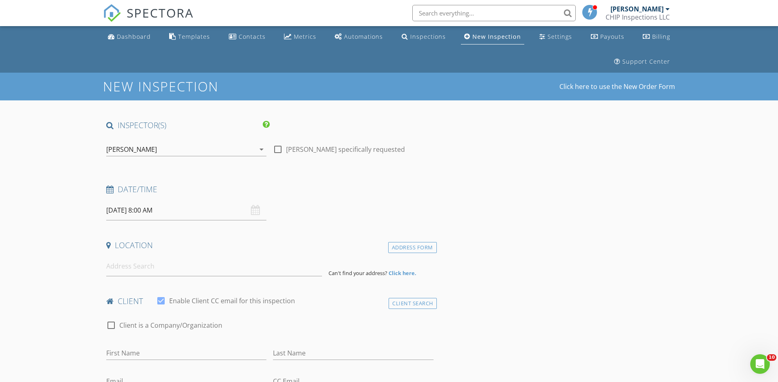
click at [275, 147] on div at bounding box center [278, 150] width 14 height 14
checkbox input "true"
click at [142, 267] on input at bounding box center [214, 267] width 216 height 20
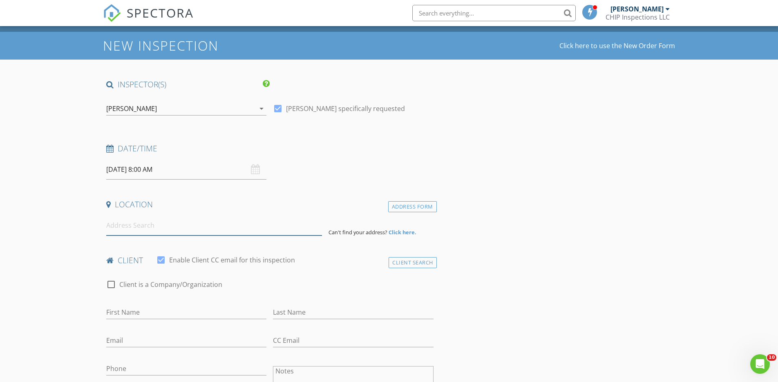
scroll to position [42, 0]
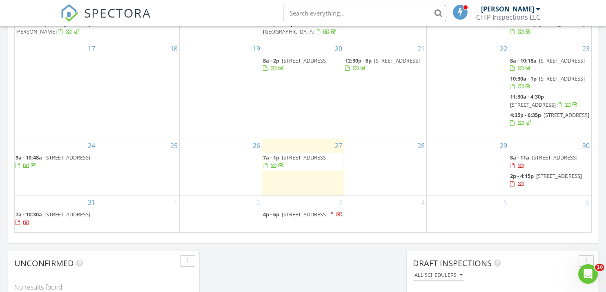
scroll to position [521, 0]
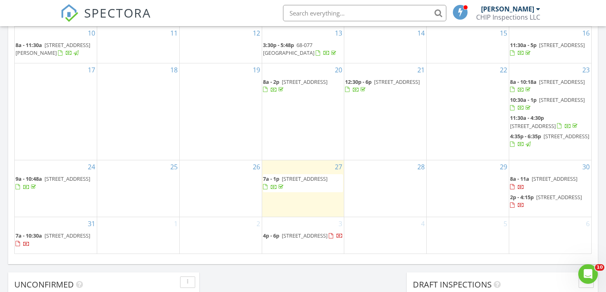
click at [138, 223] on div "1" at bounding box center [138, 235] width 82 height 36
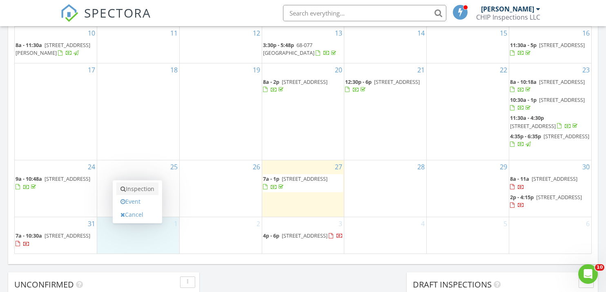
click at [147, 193] on link "Inspection" at bounding box center [137, 188] width 42 height 13
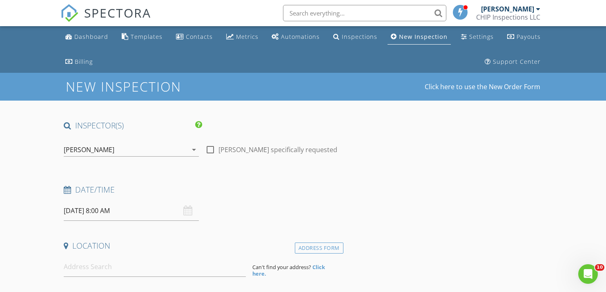
click at [214, 148] on div at bounding box center [210, 150] width 14 height 14
checkbox input "true"
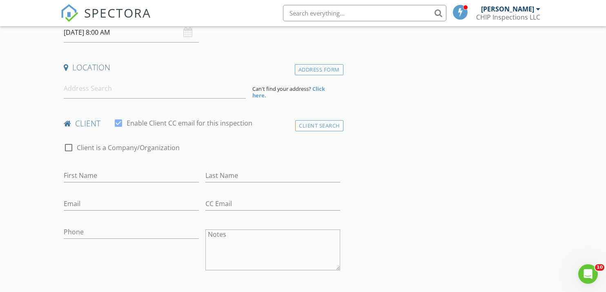
scroll to position [182, 0]
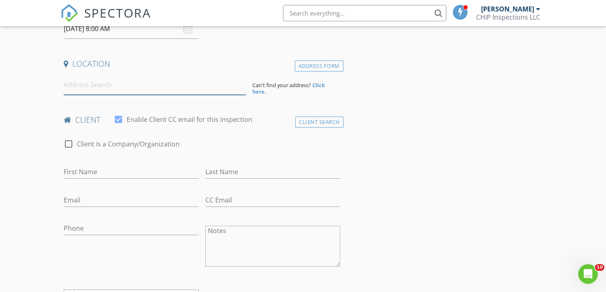
click at [83, 85] on input at bounding box center [155, 85] width 182 height 20
paste input "[STREET_ADDRESS]"
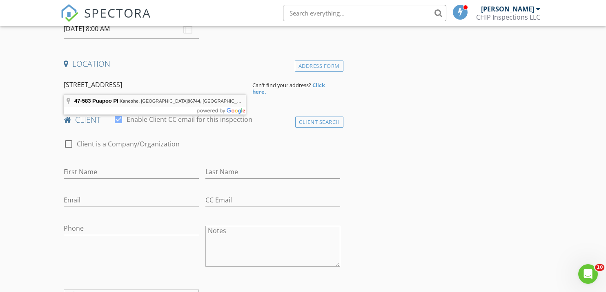
type input "[STREET_ADDRESS][PERSON_NAME]"
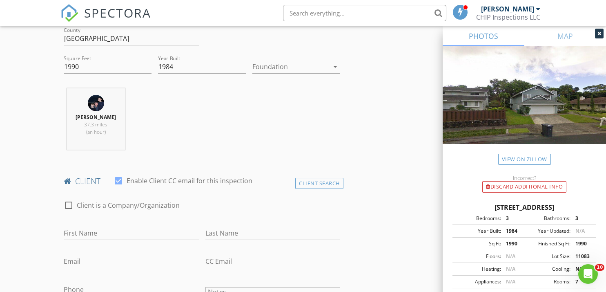
scroll to position [283, 0]
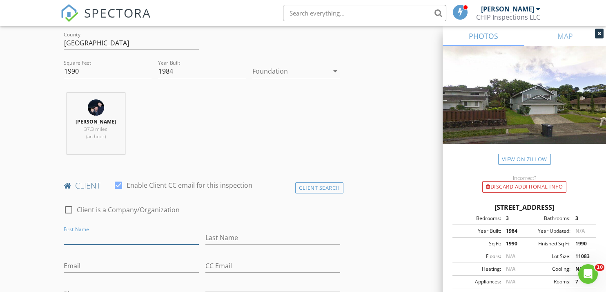
paste input "[PERSON_NAME]"
type input "[PERSON_NAME]"
paste input ": [EMAIL_ADDRESS][DOMAIN_NAME] [PERSON_NAME]:"
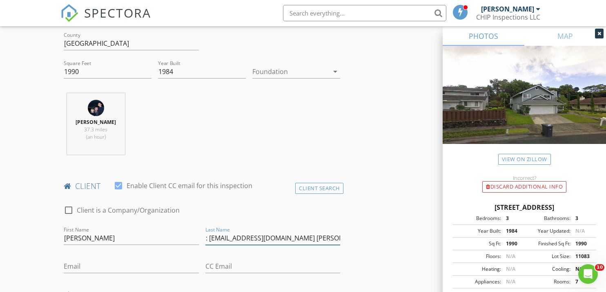
drag, startPoint x: 282, startPoint y: 237, endPoint x: 198, endPoint y: 237, distance: 84.2
type input ": [EMAIL_ADDRESS][DOMAIN_NAME] [PERSON_NAME]:"
drag, startPoint x: 208, startPoint y: 237, endPoint x: 275, endPoint y: 237, distance: 67.0
click at [282, 237] on input ": ianterayama@gmail.com Cori Terayama:" at bounding box center [272, 237] width 135 height 13
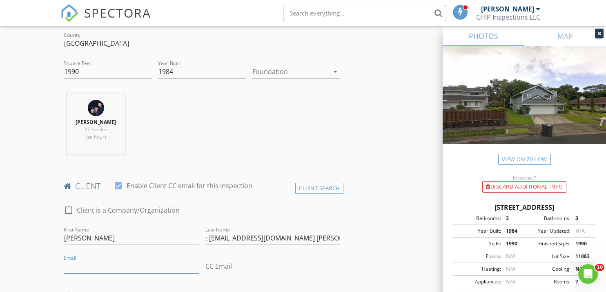
paste input "[EMAIL_ADDRESS][DOMAIN_NAME]"
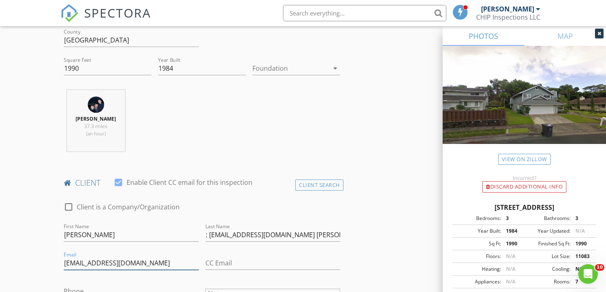
type input "[EMAIL_ADDRESS][DOMAIN_NAME]"
drag, startPoint x: 286, startPoint y: 234, endPoint x: 197, endPoint y: 234, distance: 89.5
drag, startPoint x: 299, startPoint y: 233, endPoint x: 204, endPoint y: 232, distance: 95.6
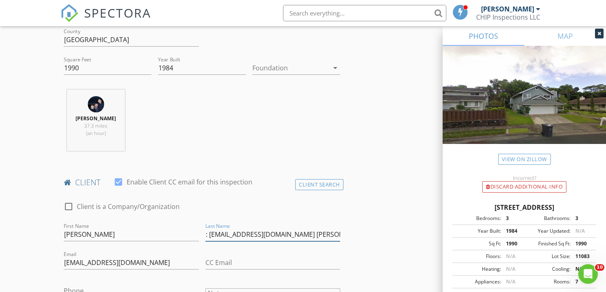
click at [204, 232] on div "Last Name : ianterayama@gmail.com Cori Terayama:" at bounding box center [272, 235] width 141 height 28
click at [206, 232] on input "Terayama" at bounding box center [272, 234] width 135 height 13
drag, startPoint x: 207, startPoint y: 232, endPoint x: 248, endPoint y: 232, distance: 40.9
click at [266, 231] on input "Terayama" at bounding box center [272, 234] width 135 height 13
paste input "Cori"
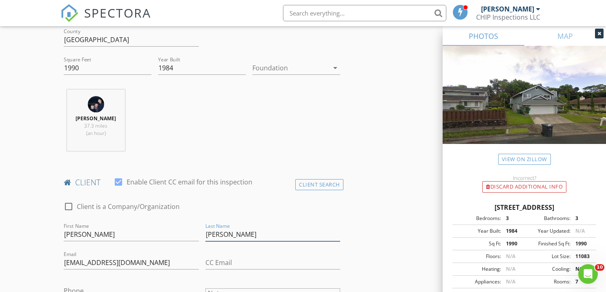
type input "[PERSON_NAME]"
paste input "[EMAIL_ADDRESS][DOMAIN_NAME]"
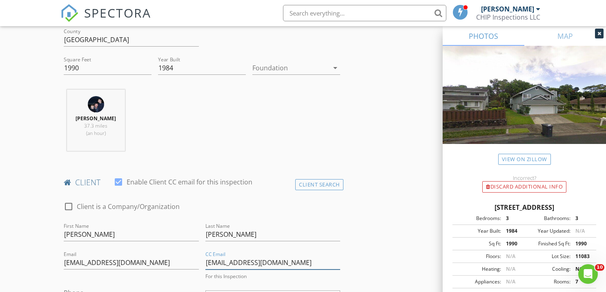
type input "[EMAIL_ADDRESS][DOMAIN_NAME]"
click at [163, 276] on div at bounding box center [131, 274] width 135 height 5
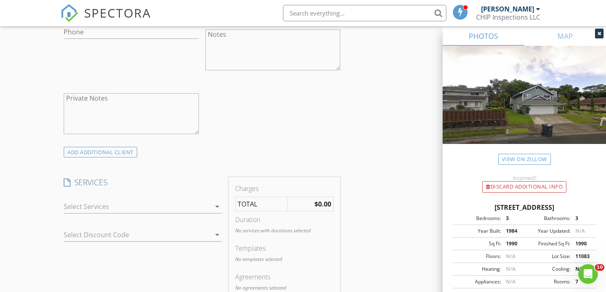
scroll to position [545, 0]
click at [216, 203] on icon "arrow_drop_down" at bounding box center [217, 206] width 10 height 10
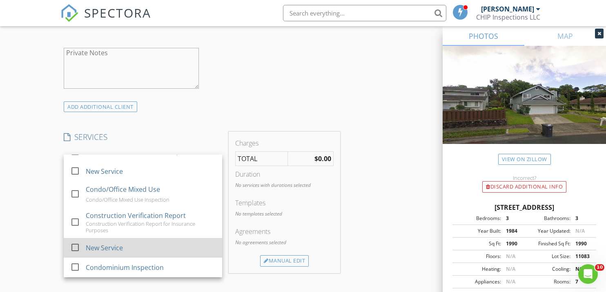
scroll to position [681, 0]
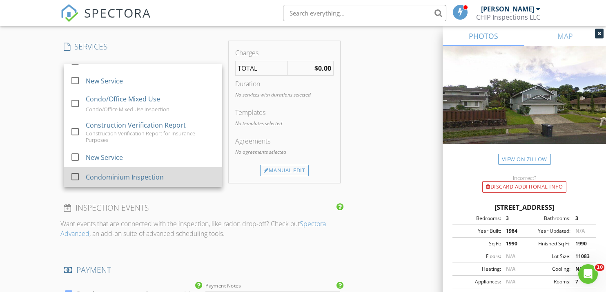
click at [84, 177] on div "check_box_outline_blank Condominium Inspection" at bounding box center [142, 177] width 145 height 18
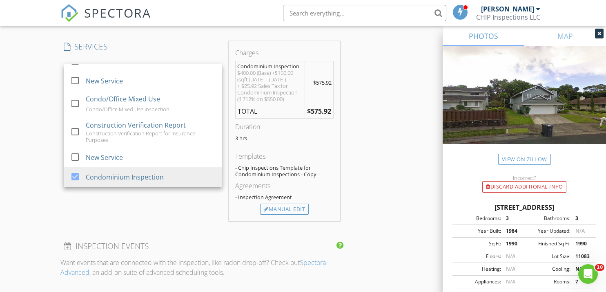
click at [203, 220] on div "SERVICES check_box_outline_blank Residential Inspection check_box_outline_blank…" at bounding box center [142, 131] width 165 height 180
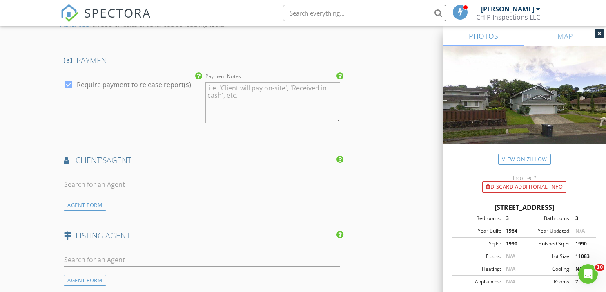
scroll to position [929, 0]
click at [130, 183] on input "text" at bounding box center [202, 183] width 277 height 13
type input "M"
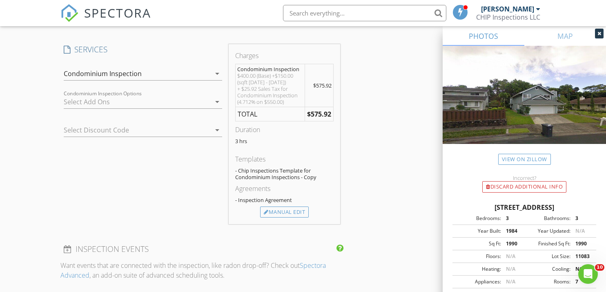
scroll to position [663, 0]
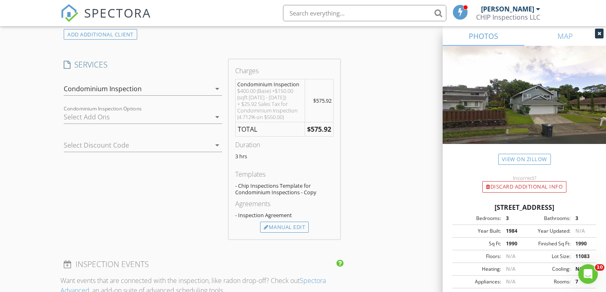
click at [217, 85] on icon "arrow_drop_down" at bounding box center [217, 89] width 10 height 10
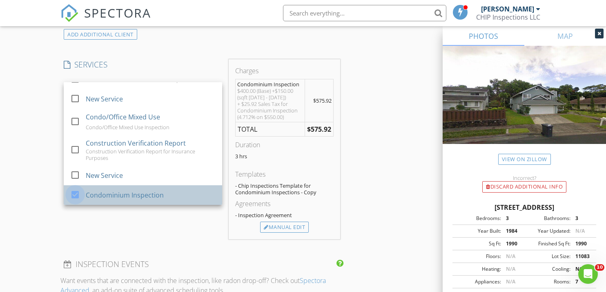
click at [76, 193] on div at bounding box center [75, 195] width 14 height 14
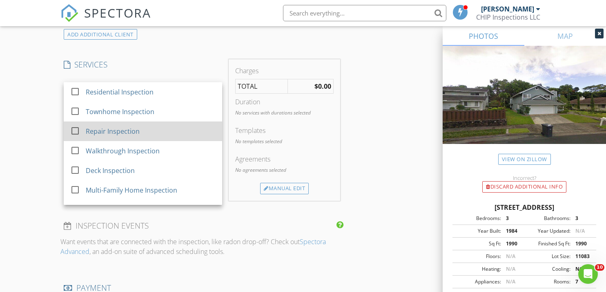
scroll to position [0, 0]
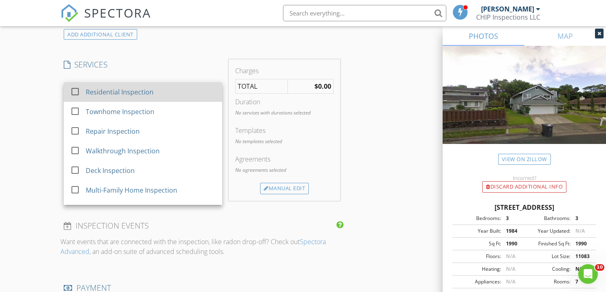
click at [80, 92] on div at bounding box center [75, 92] width 14 height 14
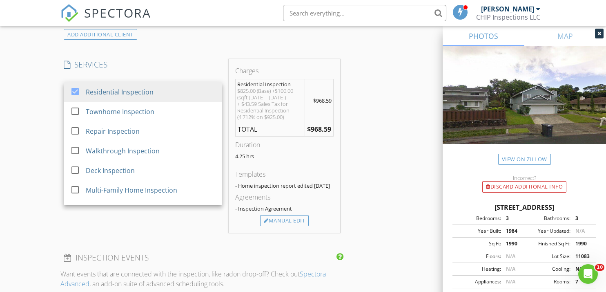
click at [201, 49] on div "INSPECTOR(S) check_box Jed Munden PRIMARY Jed Munden arrow_drop_down check_box …" at bounding box center [201, 119] width 283 height 1324
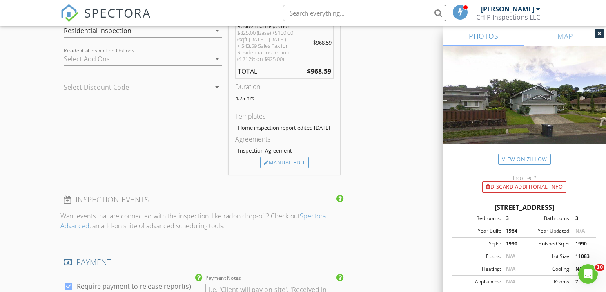
scroll to position [726, 0]
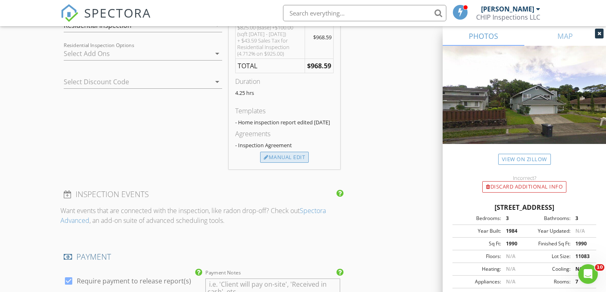
click at [290, 163] on div "Manual Edit" at bounding box center [284, 157] width 49 height 11
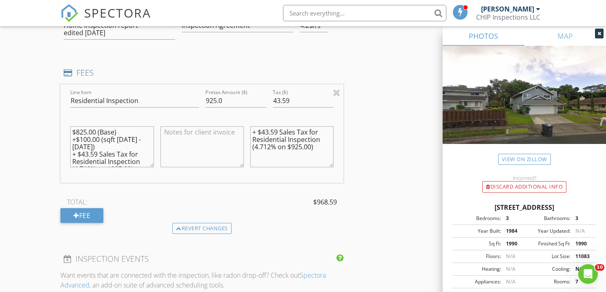
drag, startPoint x: 356, startPoint y: 186, endPoint x: 286, endPoint y: 186, distance: 70.7
click at [356, 186] on div "INSPECTOR(S) check_box Jed Munden PRIMARY Jed Munden arrow_drop_down check_box …" at bounding box center [302, 112] width 485 height 1436
drag, startPoint x: 157, startPoint y: 205, endPoint x: 154, endPoint y: 197, distance: 8.3
click at [158, 204] on div "TOTAL: $968.59" at bounding box center [201, 202] width 283 height 12
click at [184, 230] on div "Revert changes" at bounding box center [201, 228] width 59 height 11
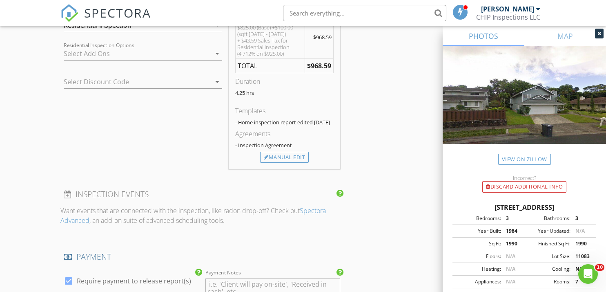
scroll to position [730, 0]
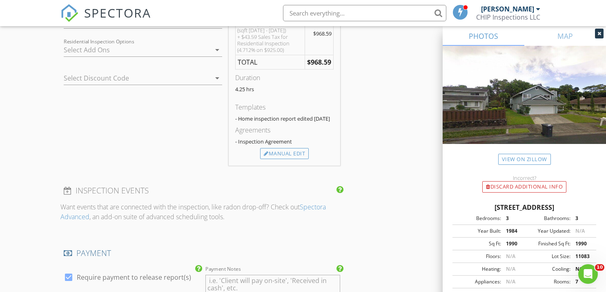
click at [216, 76] on icon "arrow_drop_down" at bounding box center [217, 78] width 10 height 10
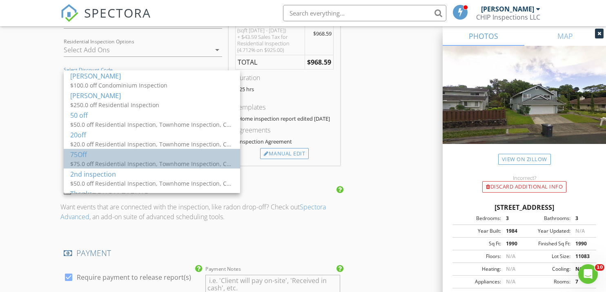
click at [167, 160] on div "$75.0 off Residential Inspection, Townhome Inspection, Condominium Inspection" at bounding box center [151, 163] width 163 height 9
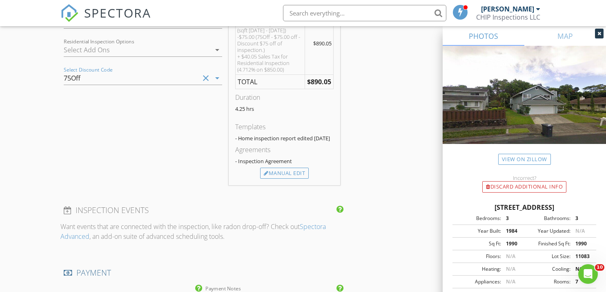
click at [190, 164] on div "SERVICES check_box Residential Inspection check_box_outline_blank Townhome Insp…" at bounding box center [142, 88] width 165 height 193
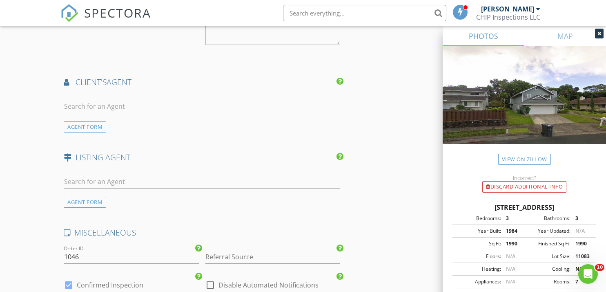
scroll to position [1016, 0]
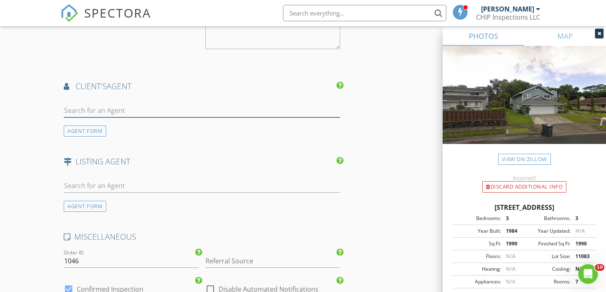
click at [106, 115] on input "text" at bounding box center [202, 110] width 277 height 13
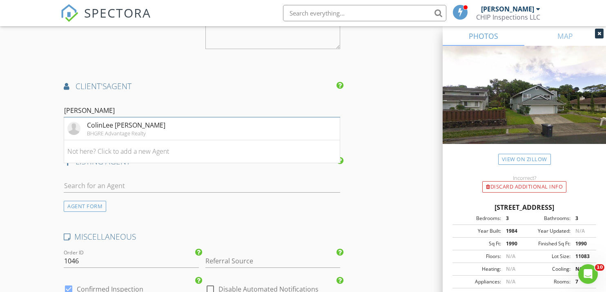
scroll to position [1015, 0]
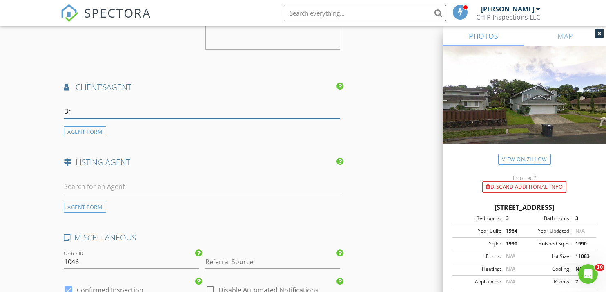
type input "B"
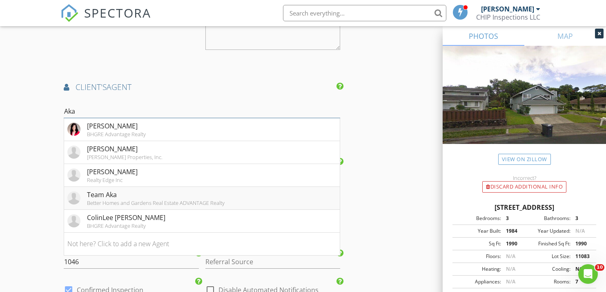
type input "Aka"
click at [153, 206] on div "Better Homes and Gardens Real Estate ADVANTAGE Realty" at bounding box center [156, 202] width 138 height 7
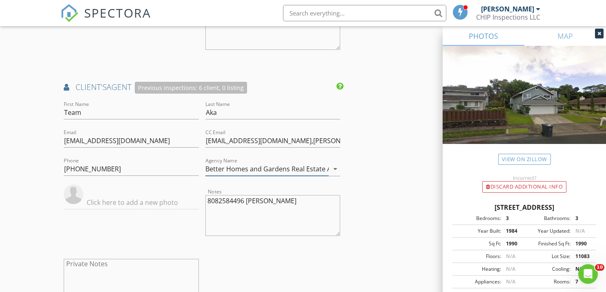
click at [332, 174] on icon "arrow_drop_down" at bounding box center [335, 169] width 10 height 10
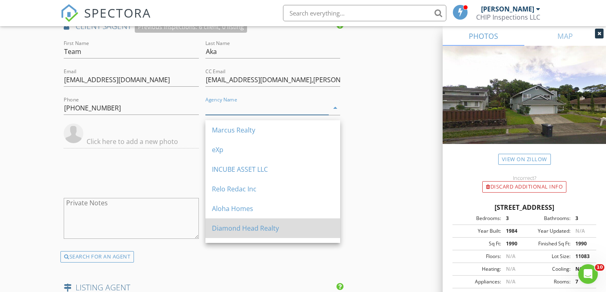
scroll to position [1076, 0]
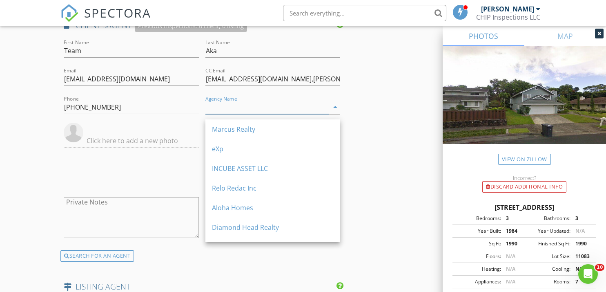
click at [212, 112] on input "Agency Name" at bounding box center [266, 106] width 123 height 13
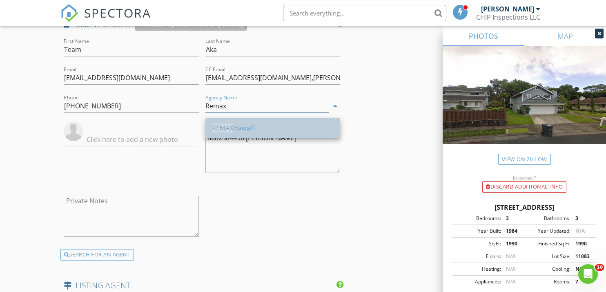
scroll to position [1078, 0]
click at [222, 125] on span "REMAX" at bounding box center [222, 127] width 21 height 9
type input "REMAX Hawai‘i"
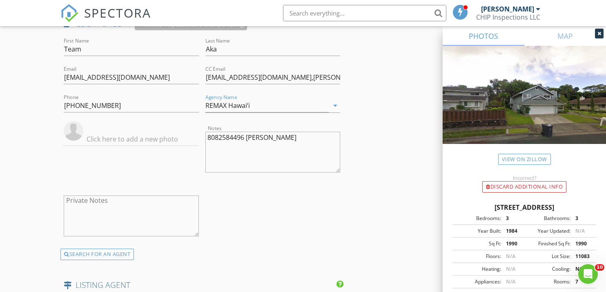
drag, startPoint x: 269, startPoint y: 220, endPoint x: 275, endPoint y: 226, distance: 8.4
click at [269, 220] on div "First Name Team Last Name Aka Email teamaka@betterhawaii.com CC Email mariy@bet…" at bounding box center [201, 142] width 283 height 212
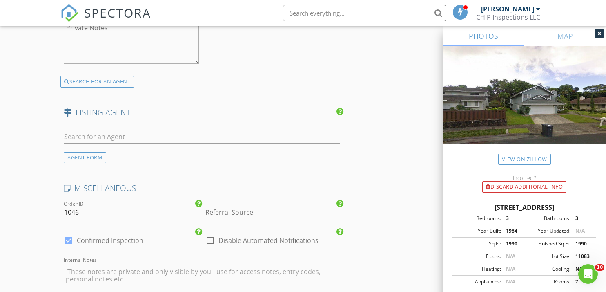
scroll to position [1236, 0]
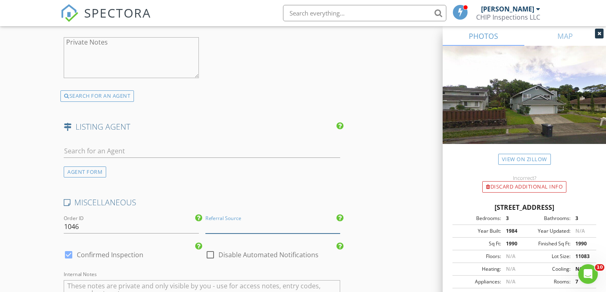
click at [259, 231] on input "Referral Source" at bounding box center [272, 226] width 135 height 13
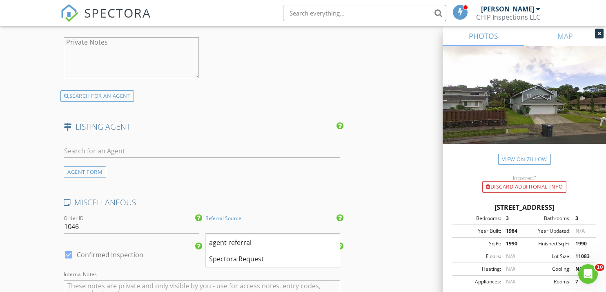
click at [248, 244] on div "agent referral" at bounding box center [273, 242] width 134 height 16
type input "agent referral"
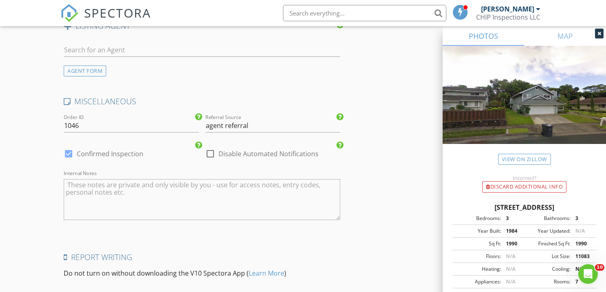
scroll to position [1393, 0]
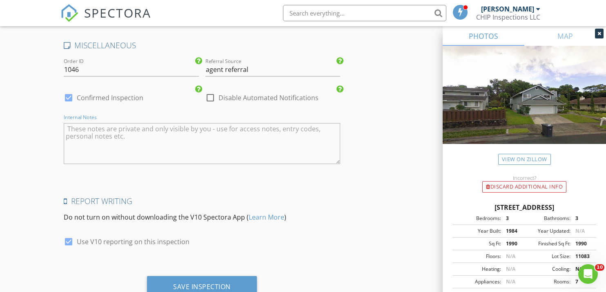
click at [98, 133] on textarea "Internal Notes" at bounding box center [202, 143] width 277 height 41
type textarea "entry to follow"
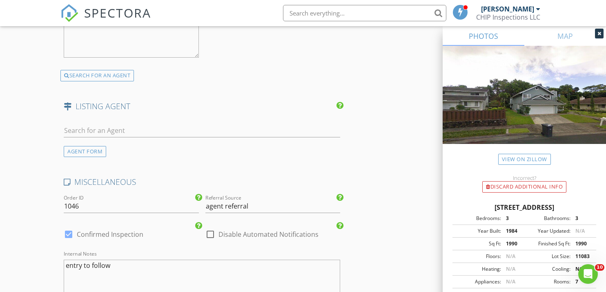
scroll to position [1255, 0]
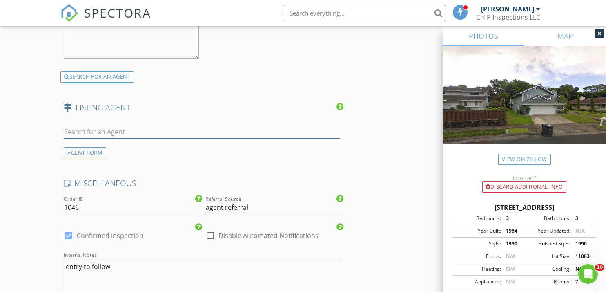
click at [80, 133] on input "text" at bounding box center [202, 131] width 277 height 13
click at [81, 133] on input "text" at bounding box center [202, 131] width 277 height 13
paste input "Brian C Lee"
type input "Brian C Lee"
click at [93, 156] on div "AGENT FORM" at bounding box center [85, 152] width 42 height 11
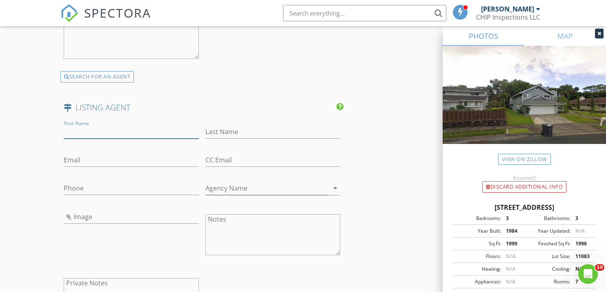
paste input "Brian C Lee"
type input "Brian C Lee"
paste input "Carol Sugiyama"
type input "Carol Sugiyama"
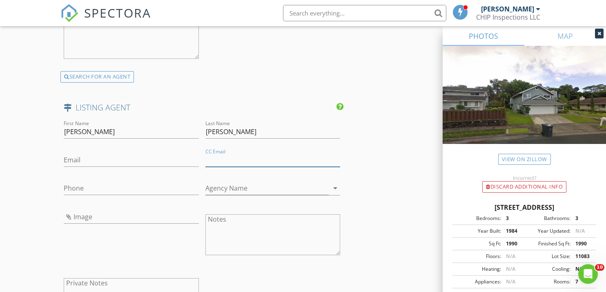
paste input "Carol Sugiyama"
type input "Carol Sugiyama"
drag, startPoint x: 250, startPoint y: 164, endPoint x: 181, endPoint y: 161, distance: 69.5
click at [181, 161] on div "First Name Brian C Lee Last Name Carol Sugiyama Email CC Email Carol Sugiyama T…" at bounding box center [201, 225] width 283 height 214
paste input "Carol Sugiyama"
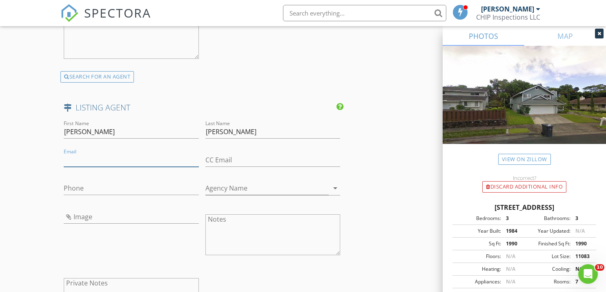
type input "Carol Sugiyama"
drag, startPoint x: 66, startPoint y: 162, endPoint x: 127, endPoint y: 164, distance: 60.5
click at [127, 164] on input "Carol Sugiyama" at bounding box center [131, 159] width 135 height 13
paste input "brian.lee@cbpacific.com"
type input "brian.lee@cbpacific.com"
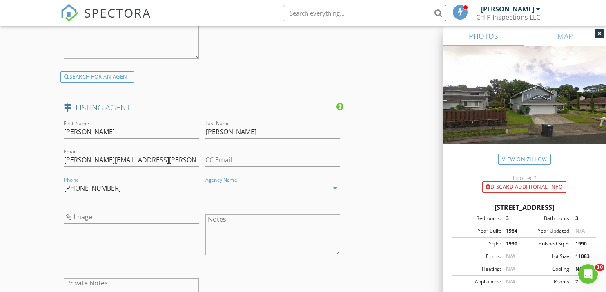
click at [94, 192] on input "808-722-7095" at bounding box center [131, 187] width 135 height 13
click at [88, 192] on input "808-722-1095" at bounding box center [131, 187] width 135 height 13
click at [106, 192] on input "808-721-1095" at bounding box center [131, 187] width 135 height 13
type input "808-721-1095"
click at [277, 195] on input "Agency Name" at bounding box center [266, 187] width 123 height 13
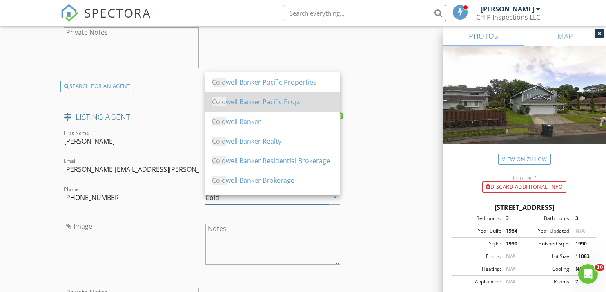
scroll to position [1246, 0]
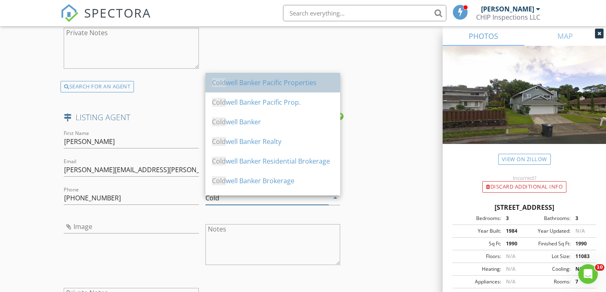
click at [258, 87] on div "Cold well Banker Pacific Properties" at bounding box center [273, 83] width 122 height 10
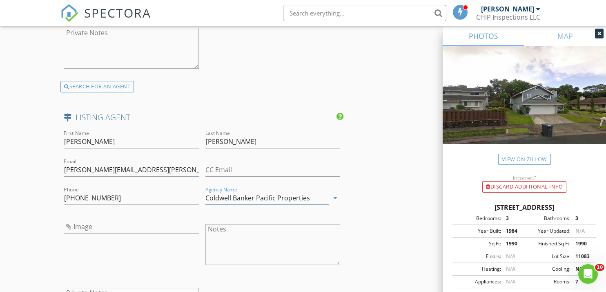
click at [334, 202] on icon "arrow_drop_down" at bounding box center [335, 198] width 10 height 10
drag, startPoint x: 255, startPoint y: 201, endPoint x: 312, endPoint y: 200, distance: 56.8
click at [312, 200] on input "Coldwell Banker Pacific Properties" at bounding box center [266, 197] width 123 height 13
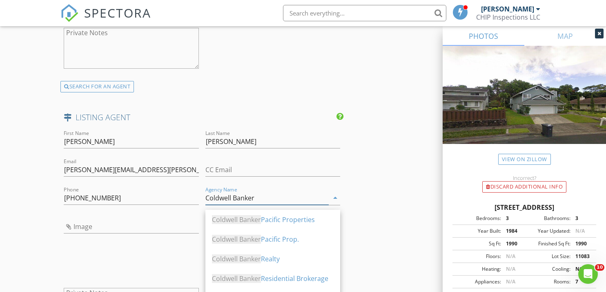
click at [275, 259] on div "Coldwell Banker Realty" at bounding box center [273, 259] width 122 height 10
type input "Coldwell Banker Realty"
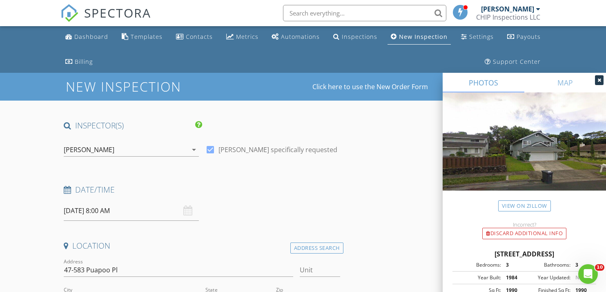
scroll to position [0, 0]
click at [175, 208] on input "[DATE] 8:00 AM" at bounding box center [131, 211] width 135 height 20
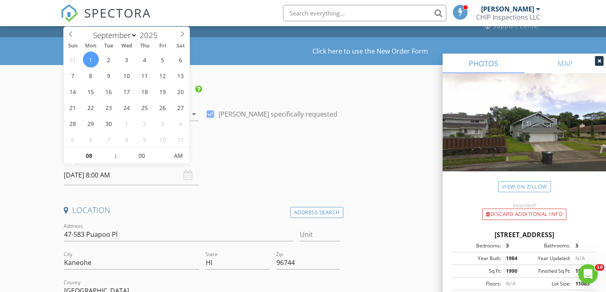
scroll to position [19, 0]
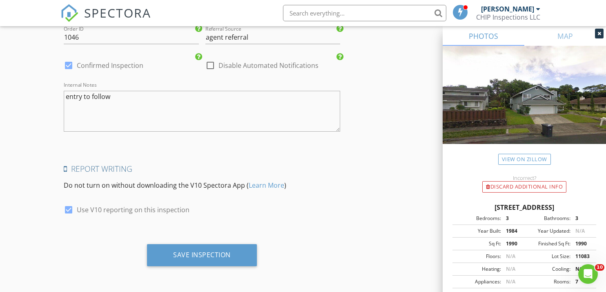
scroll to position [1613, 0]
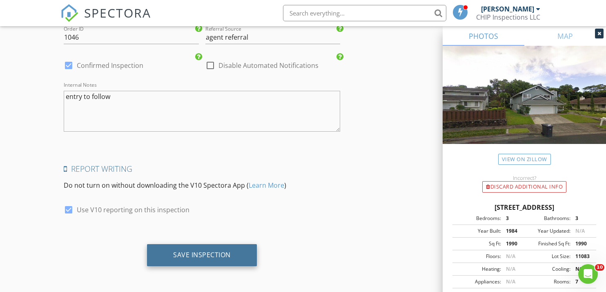
click at [179, 256] on div "Save Inspection" at bounding box center [202, 254] width 58 height 8
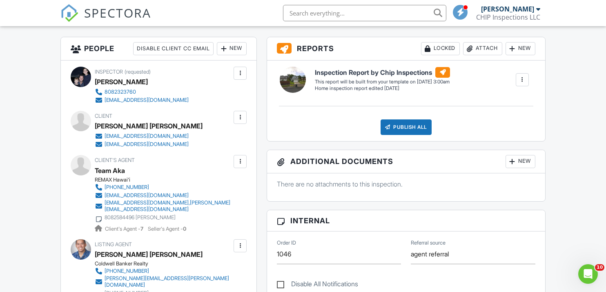
scroll to position [229, 0]
